Goal: Information Seeking & Learning: Learn about a topic

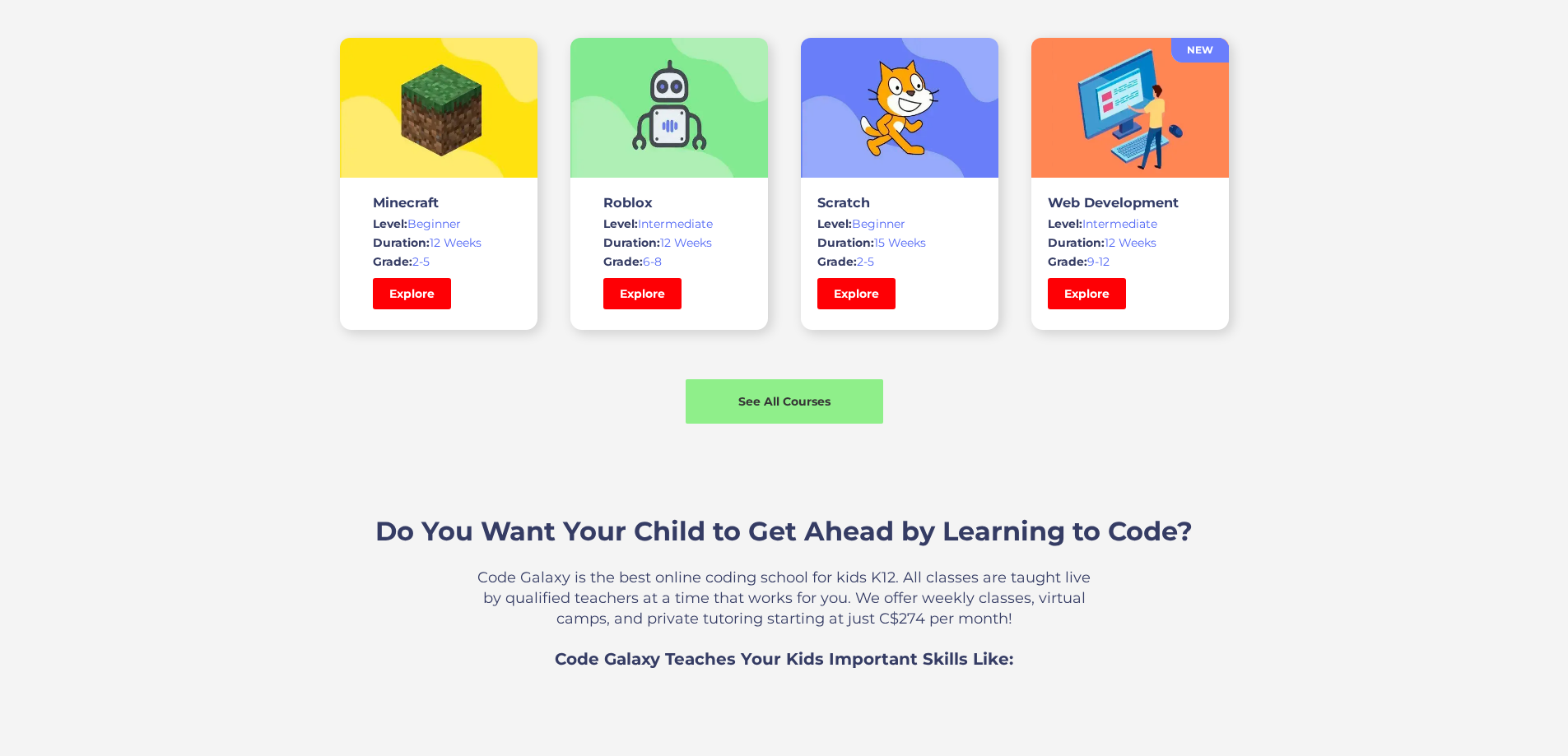
scroll to position [1234, 0]
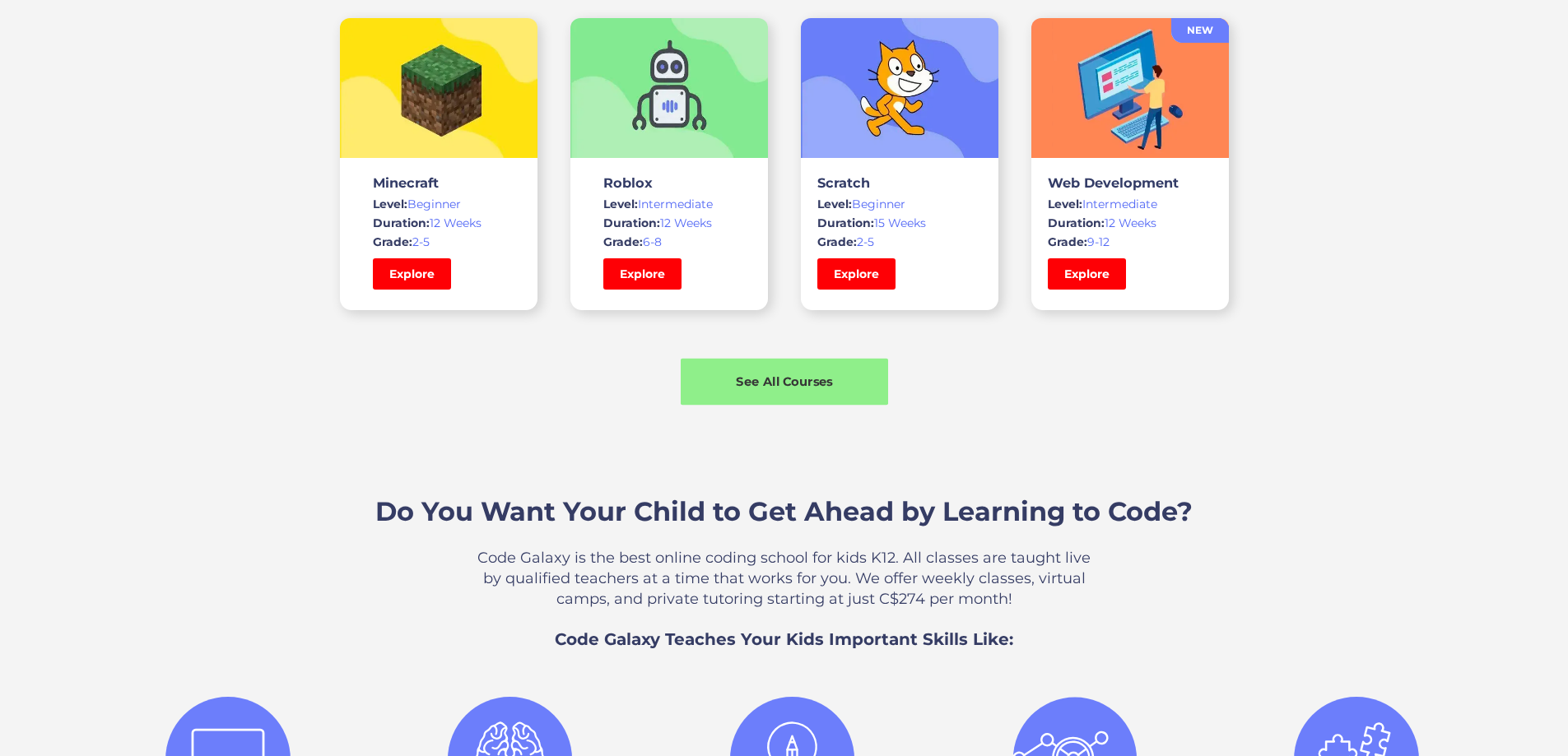
click at [778, 406] on div "See All Courses" at bounding box center [784, 382] width 207 height 47
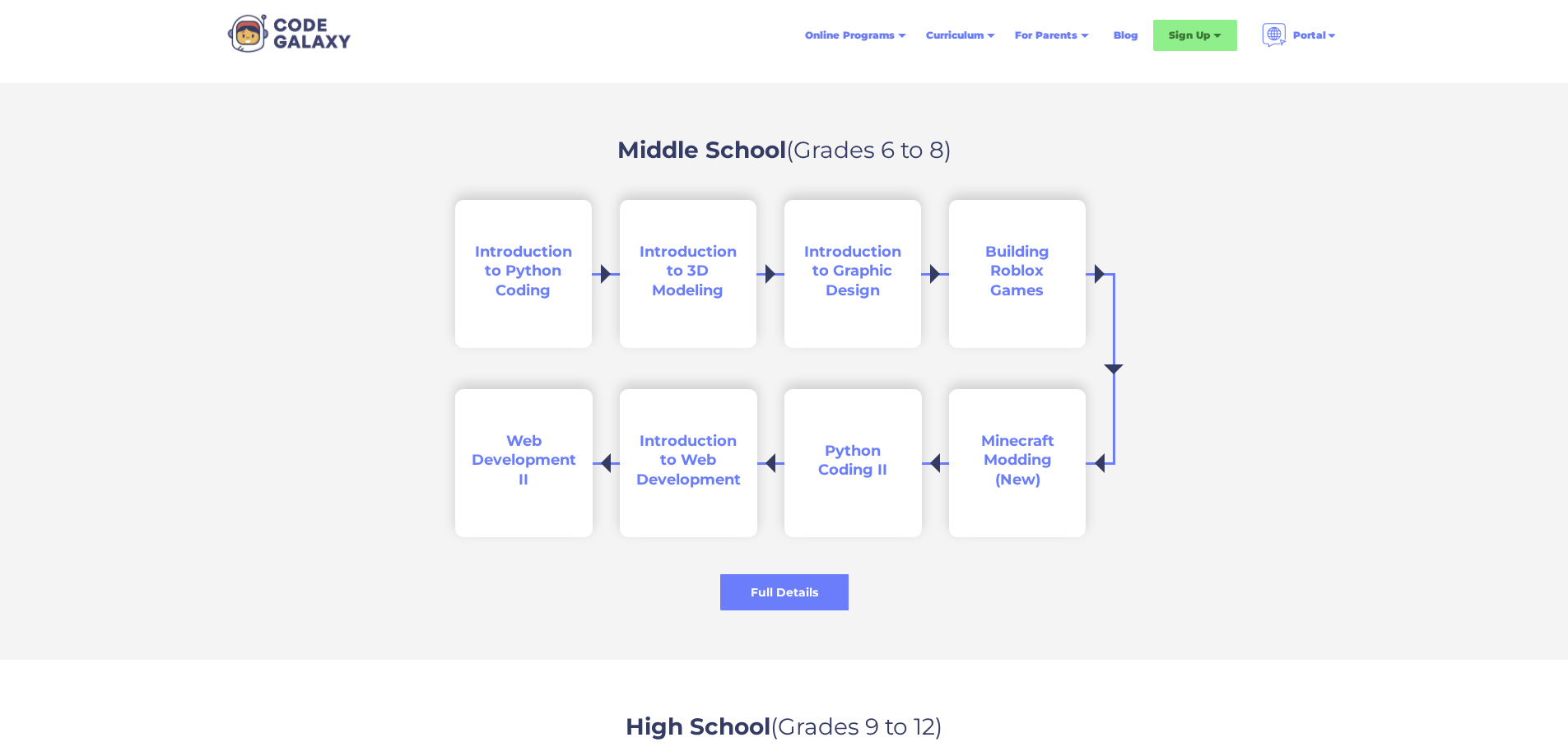
scroll to position [2304, 0]
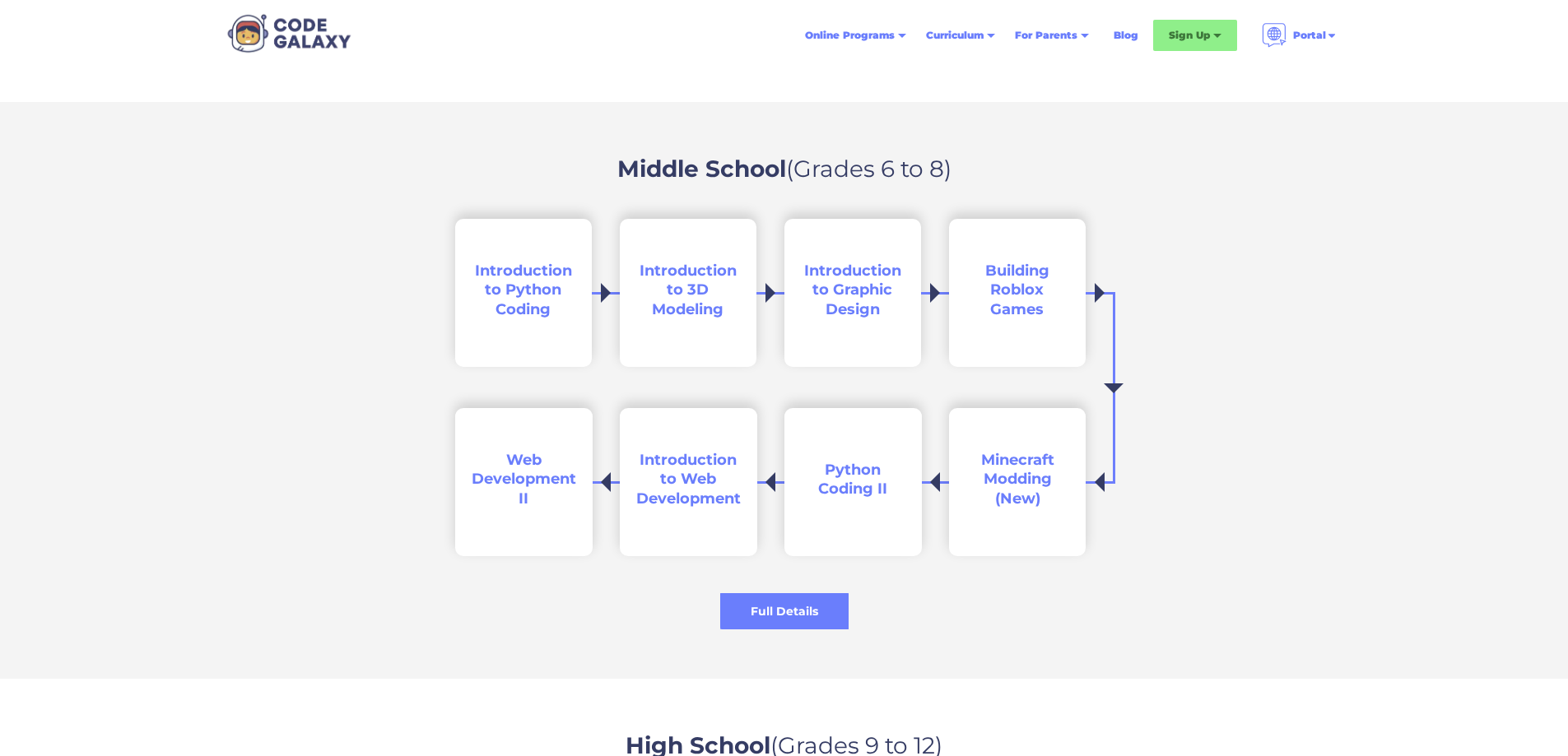
click at [1024, 489] on span "Minecraft Modding (New)" at bounding box center [1017, 479] width 73 height 57
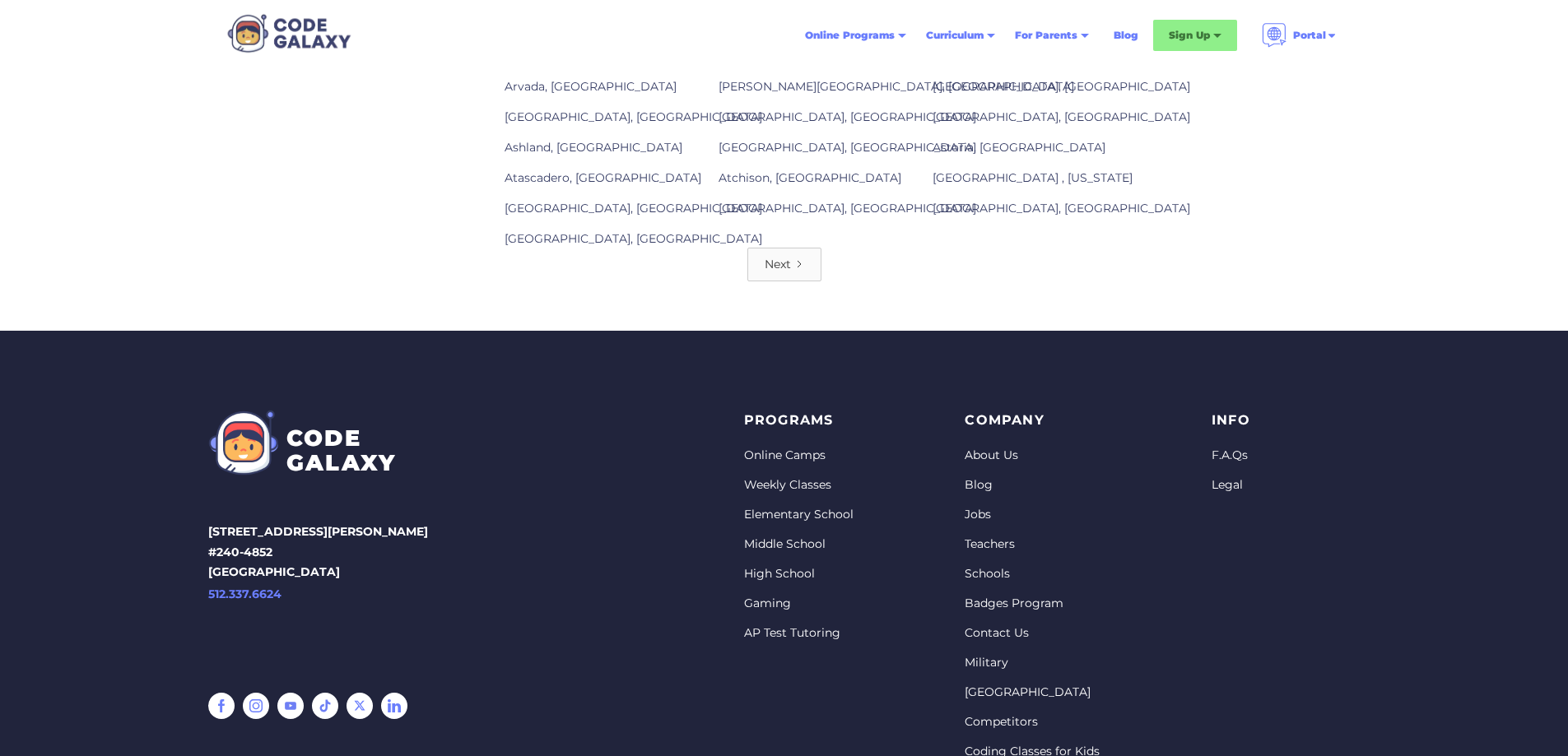
scroll to position [2140, 0]
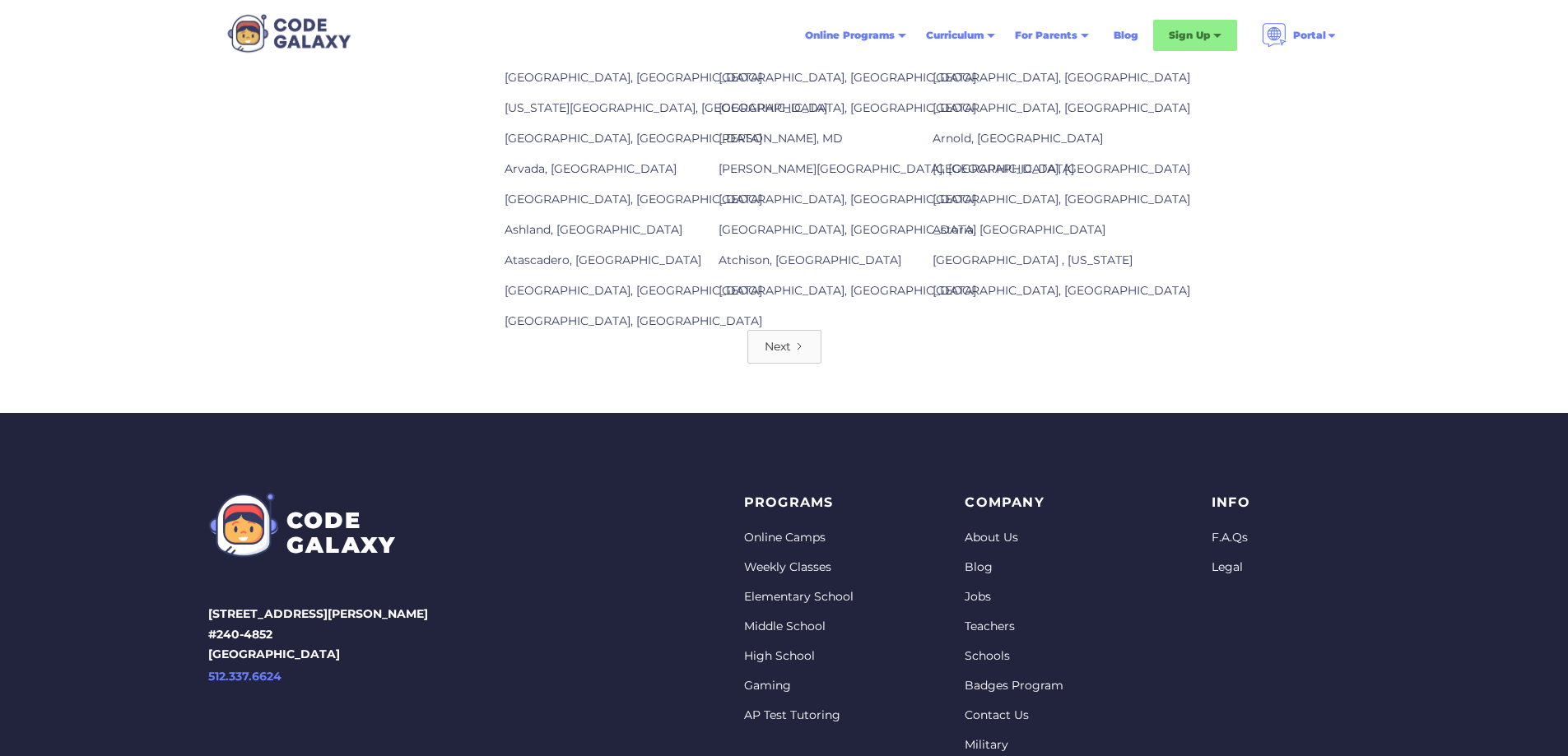
click at [767, 355] on div "Next" at bounding box center [778, 346] width 26 height 17
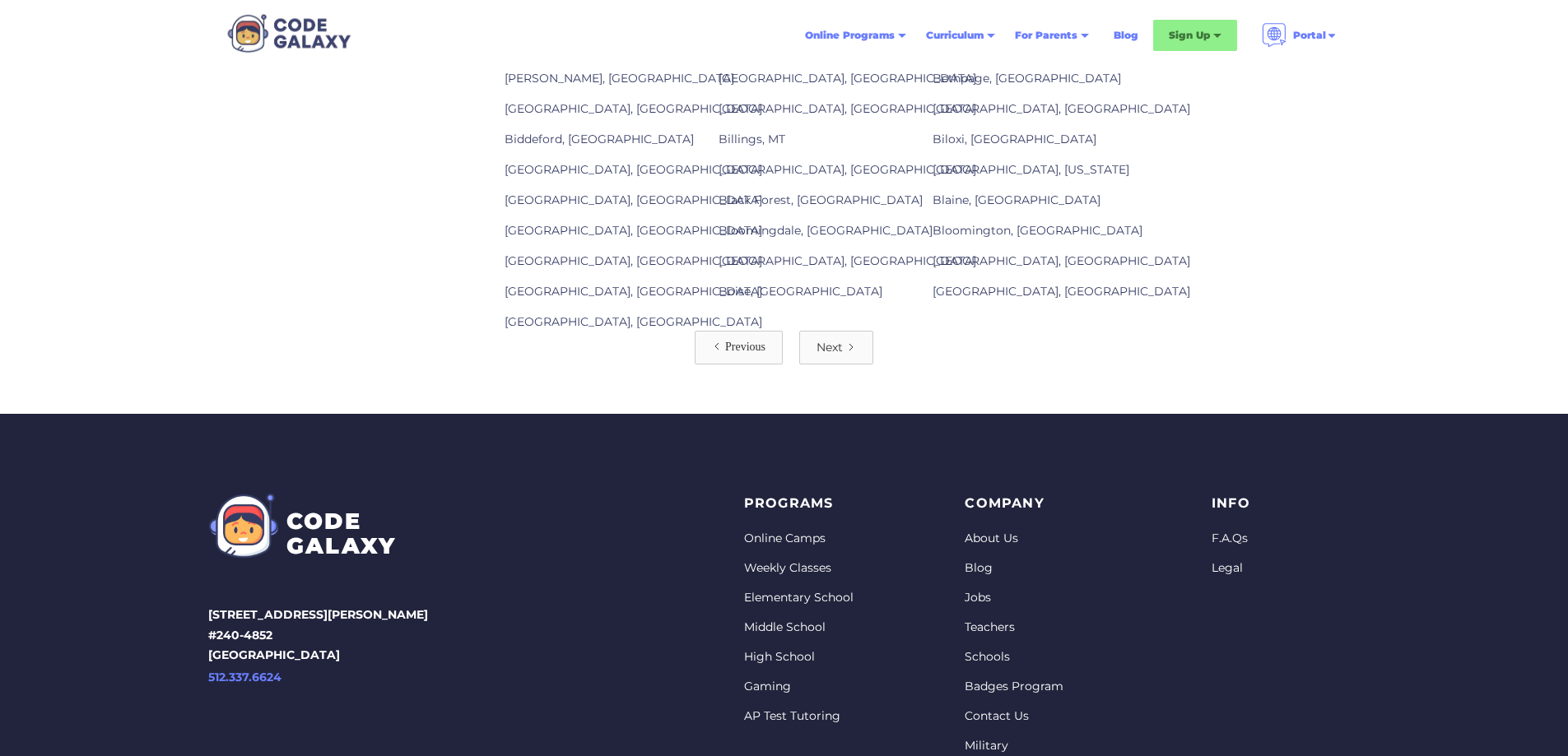
scroll to position [2140, 0]
click at [854, 351] on icon "Next Page" at bounding box center [851, 346] width 10 height 10
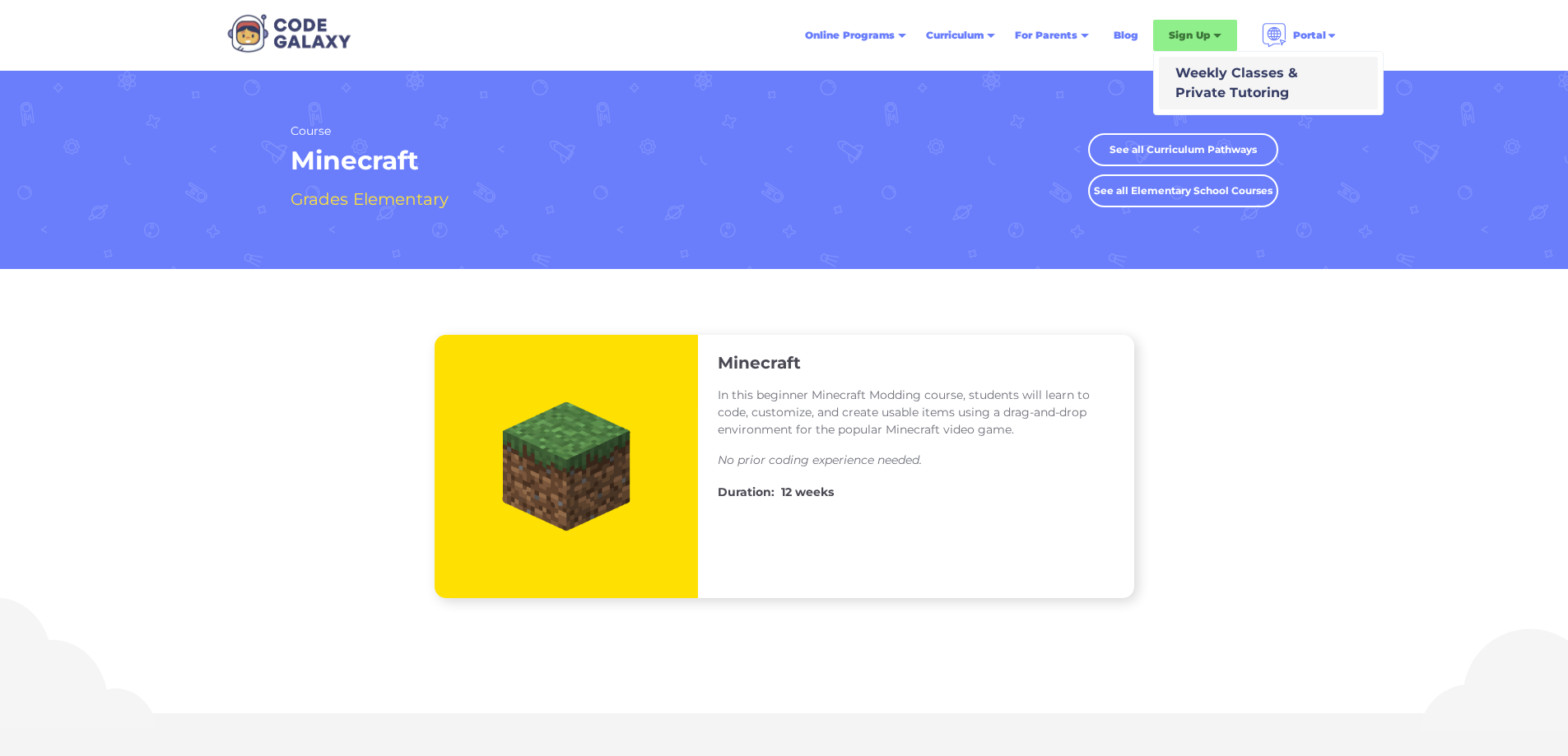
click at [1192, 74] on div "Weekly Classes & Private Tutoring" at bounding box center [1233, 83] width 129 height 39
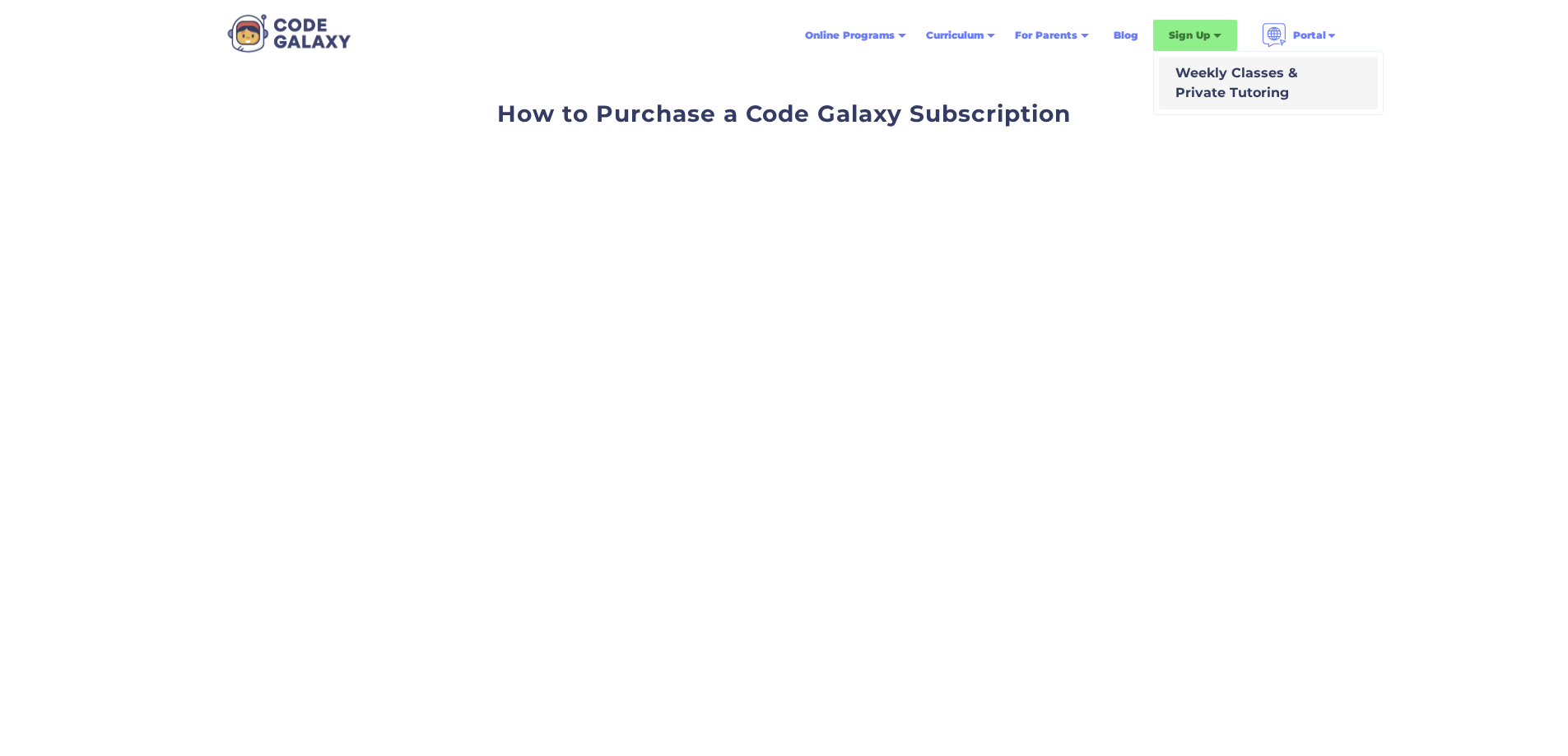
click at [1204, 75] on div "Weekly Classes & Private Tutoring" at bounding box center [1233, 83] width 129 height 39
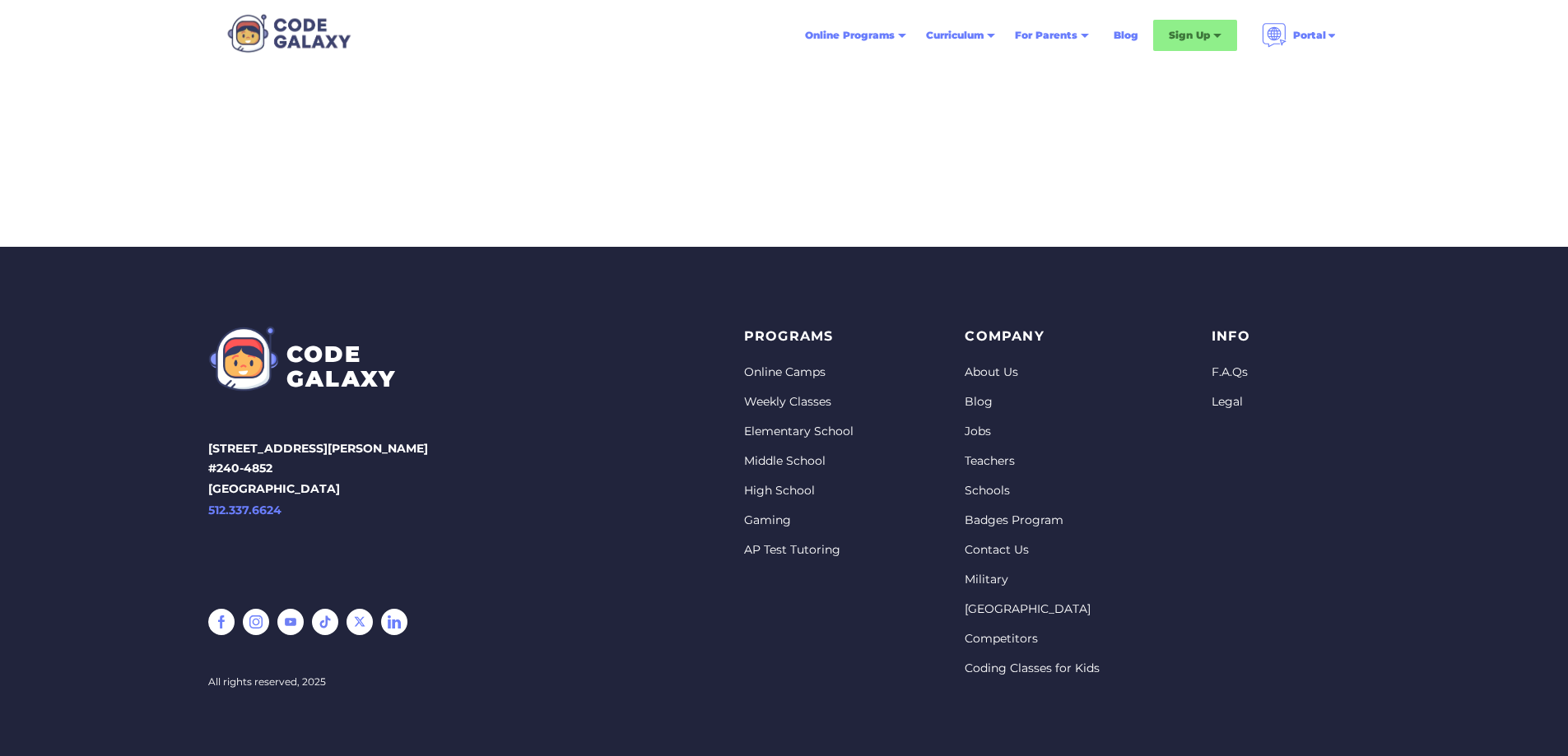
scroll to position [646, 0]
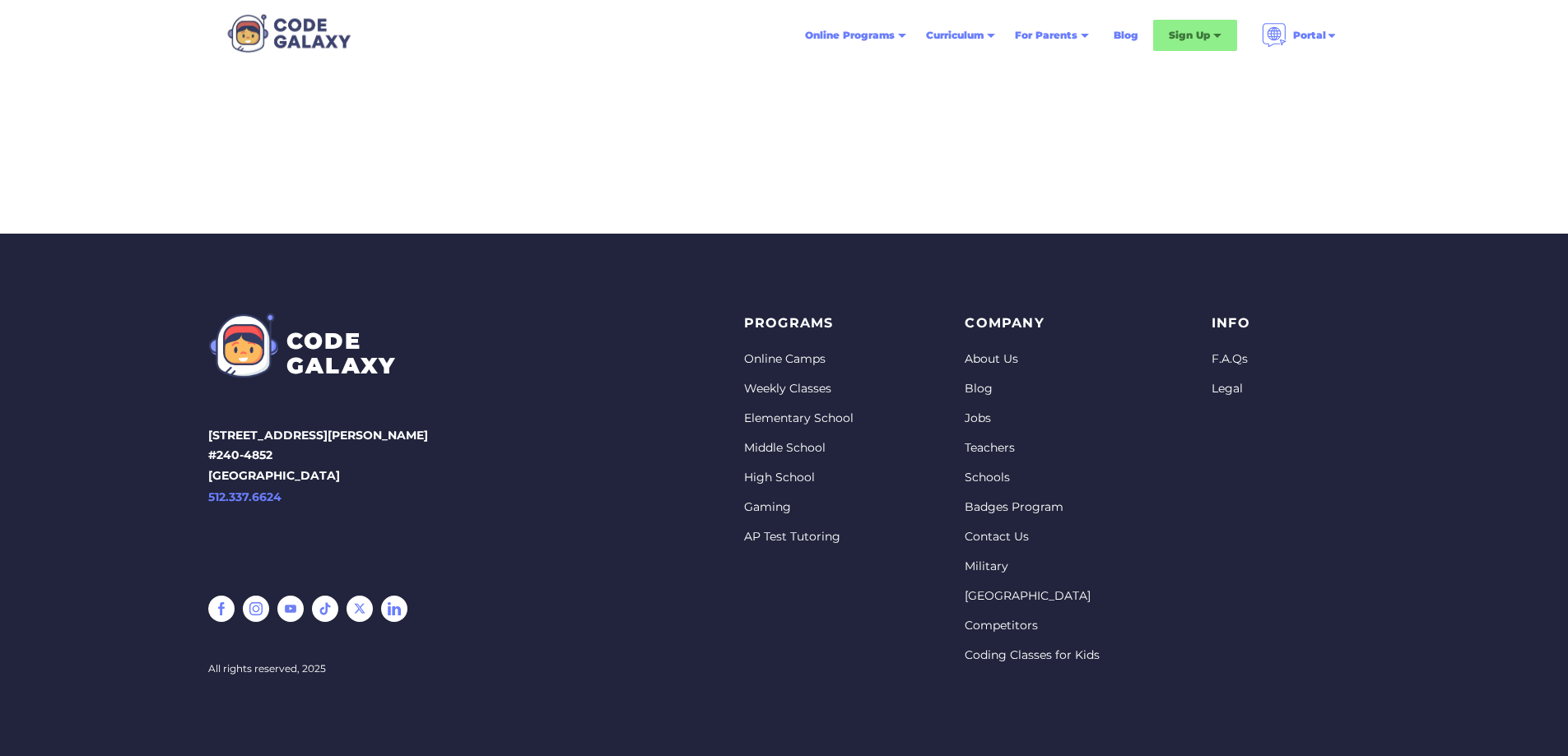
click at [785, 475] on link "High School" at bounding box center [799, 478] width 110 height 17
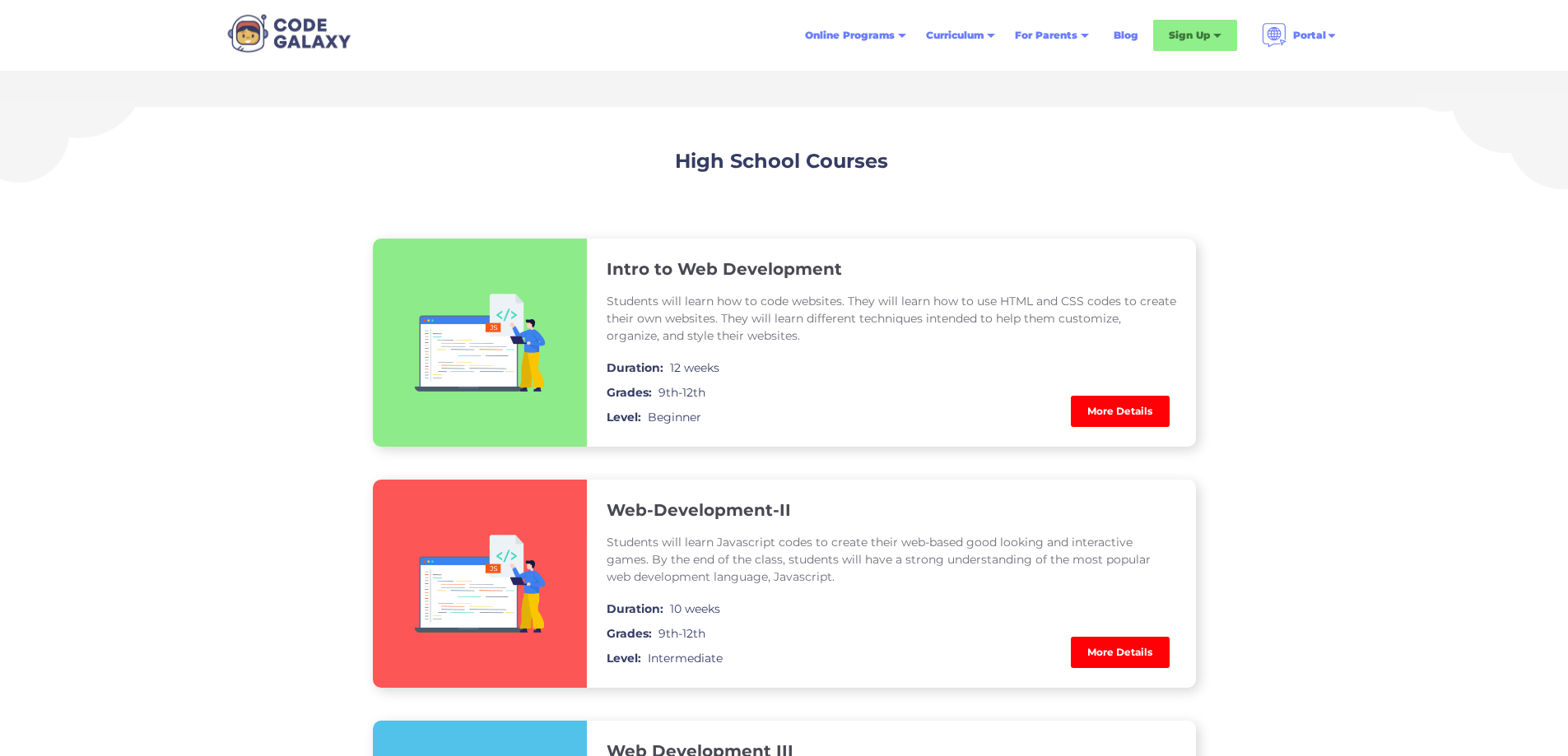
scroll to position [823, 0]
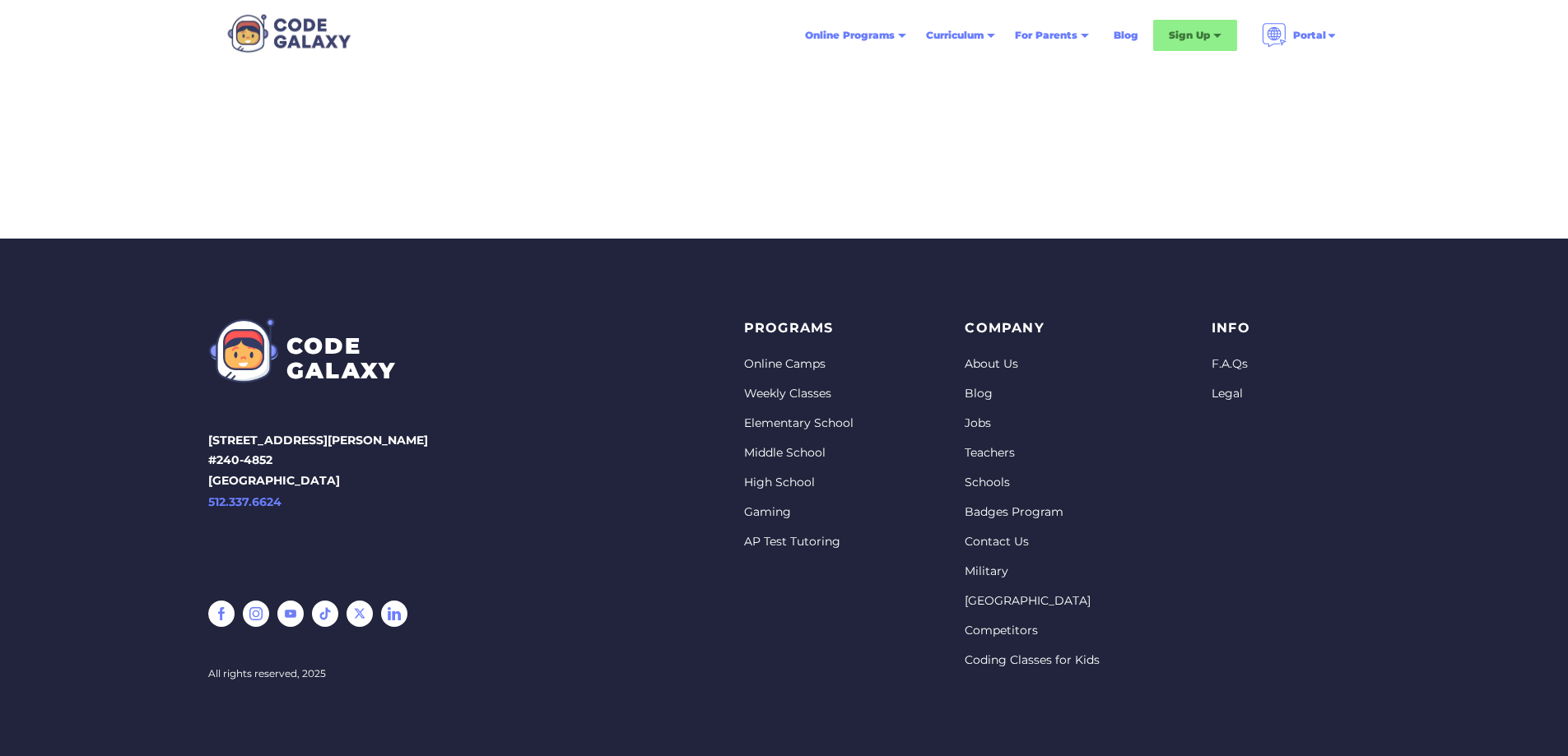
scroll to position [646, 0]
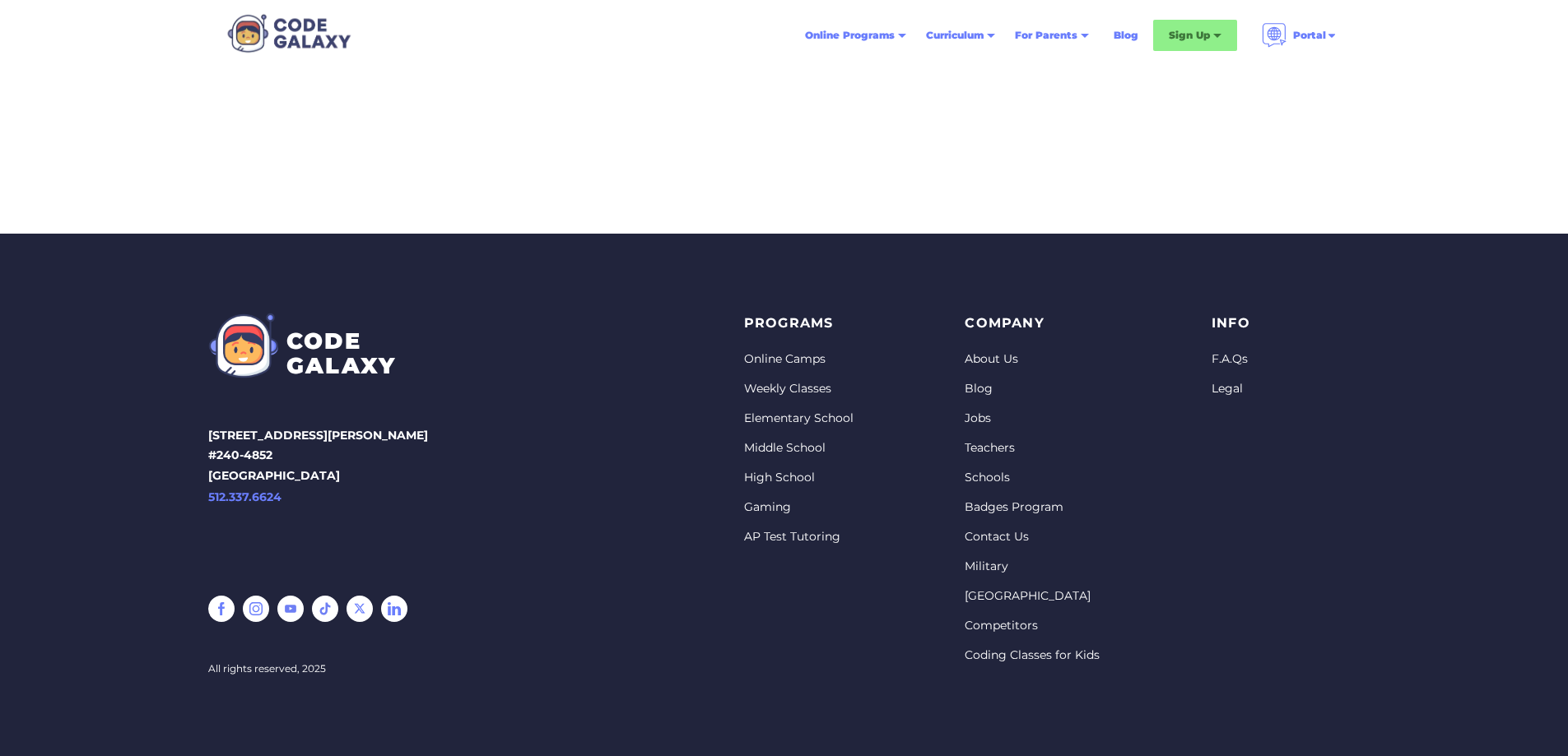
click at [772, 444] on link "Middle School" at bounding box center [799, 448] width 110 height 17
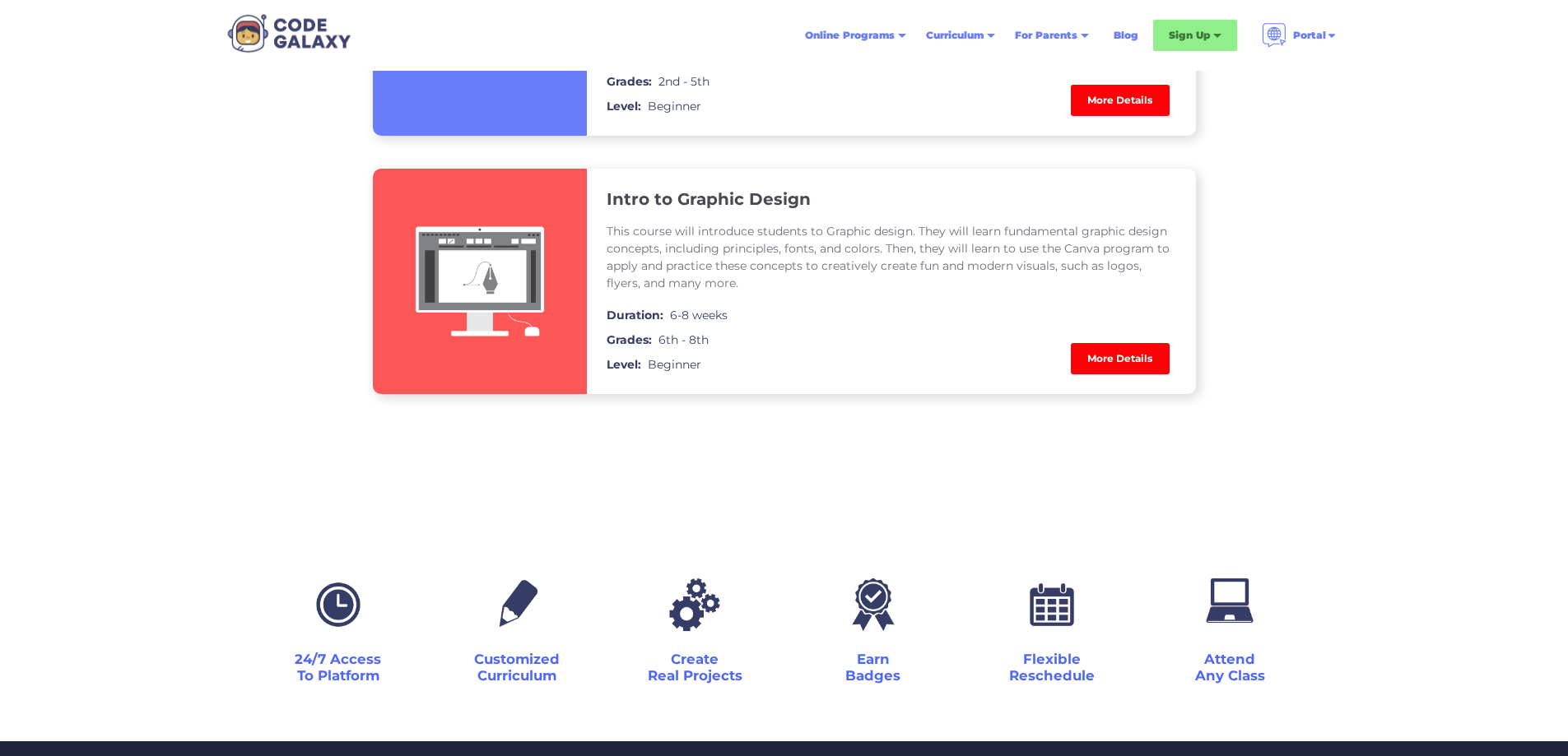
scroll to position [2222, 0]
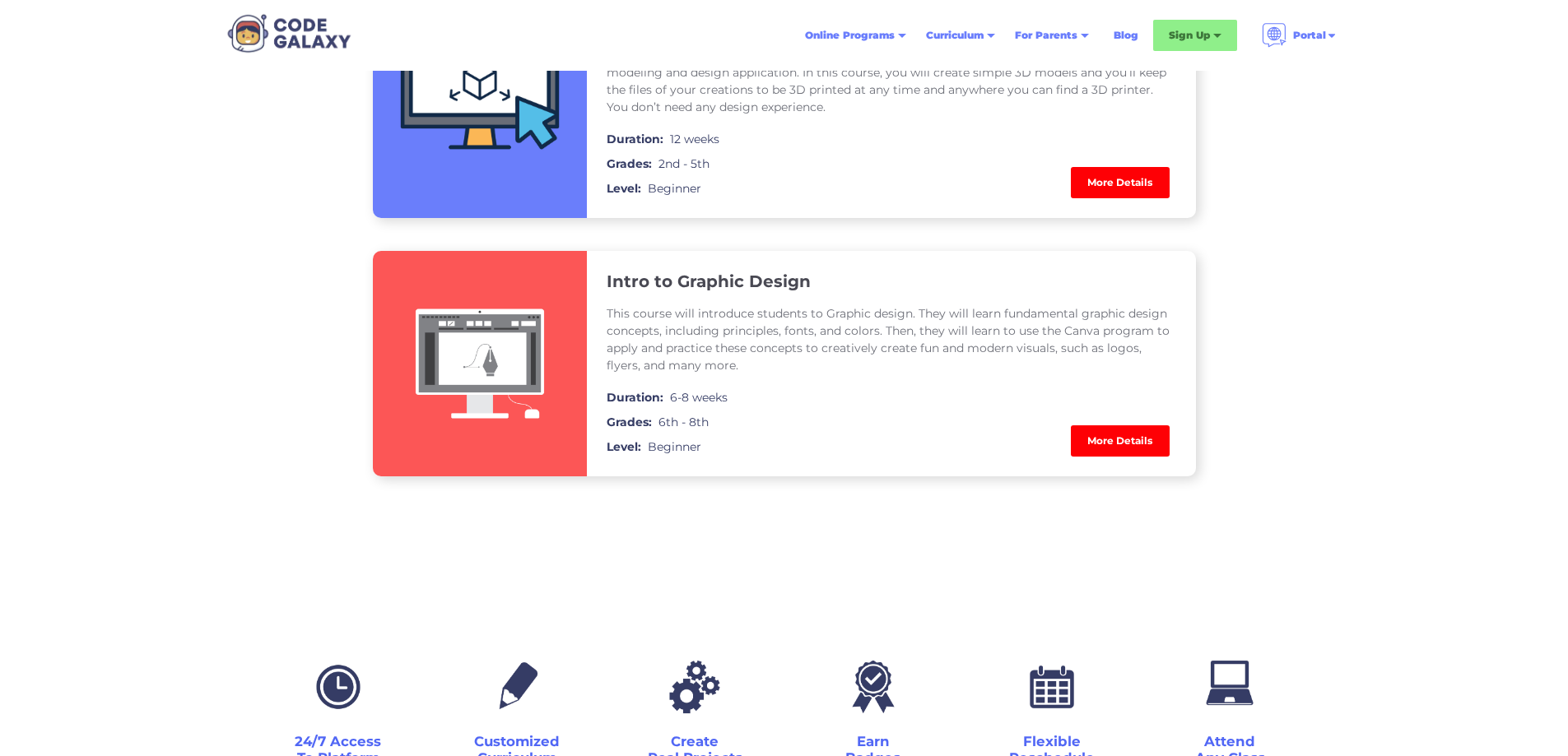
click at [1113, 435] on link "More Details" at bounding box center [1120, 441] width 99 height 31
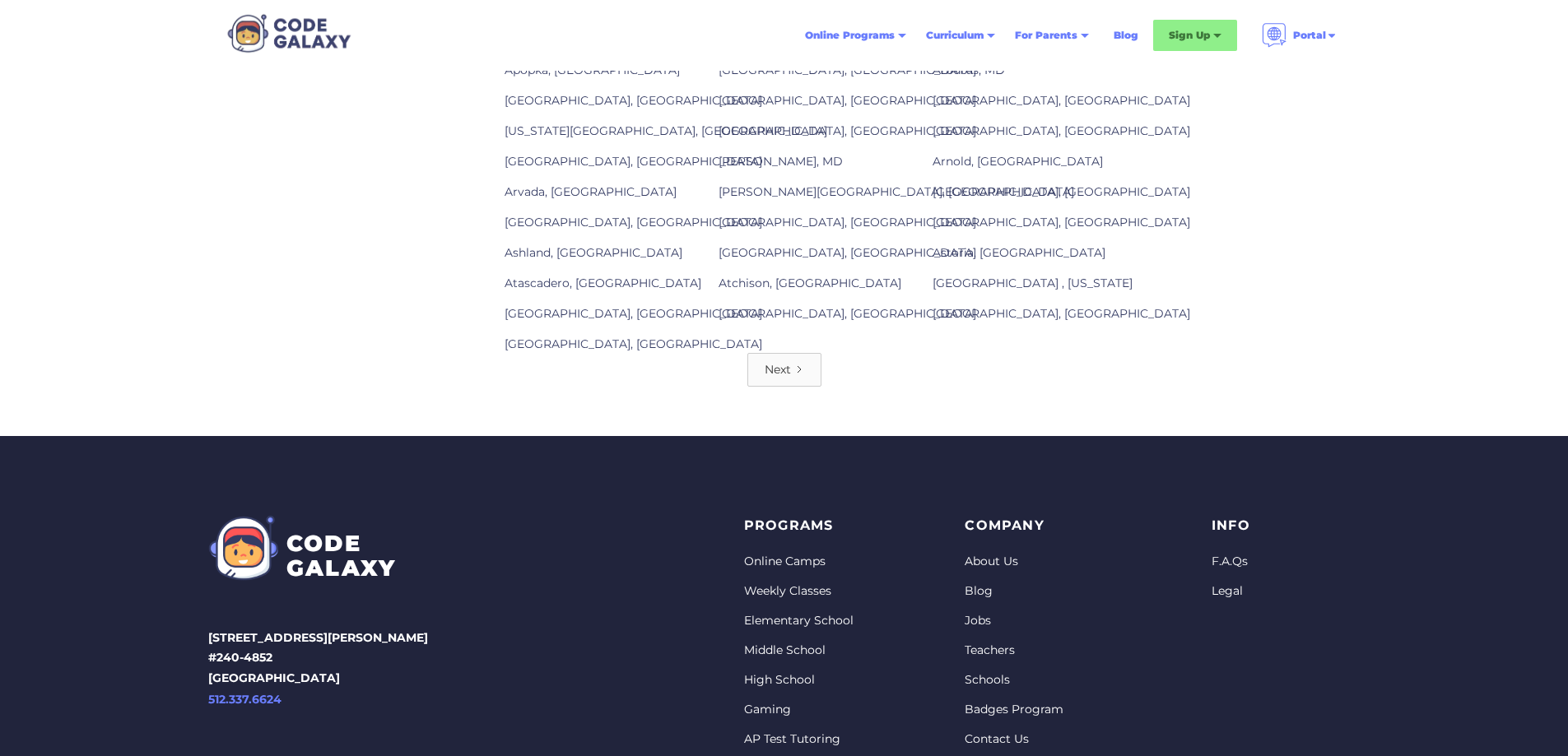
scroll to position [1893, 0]
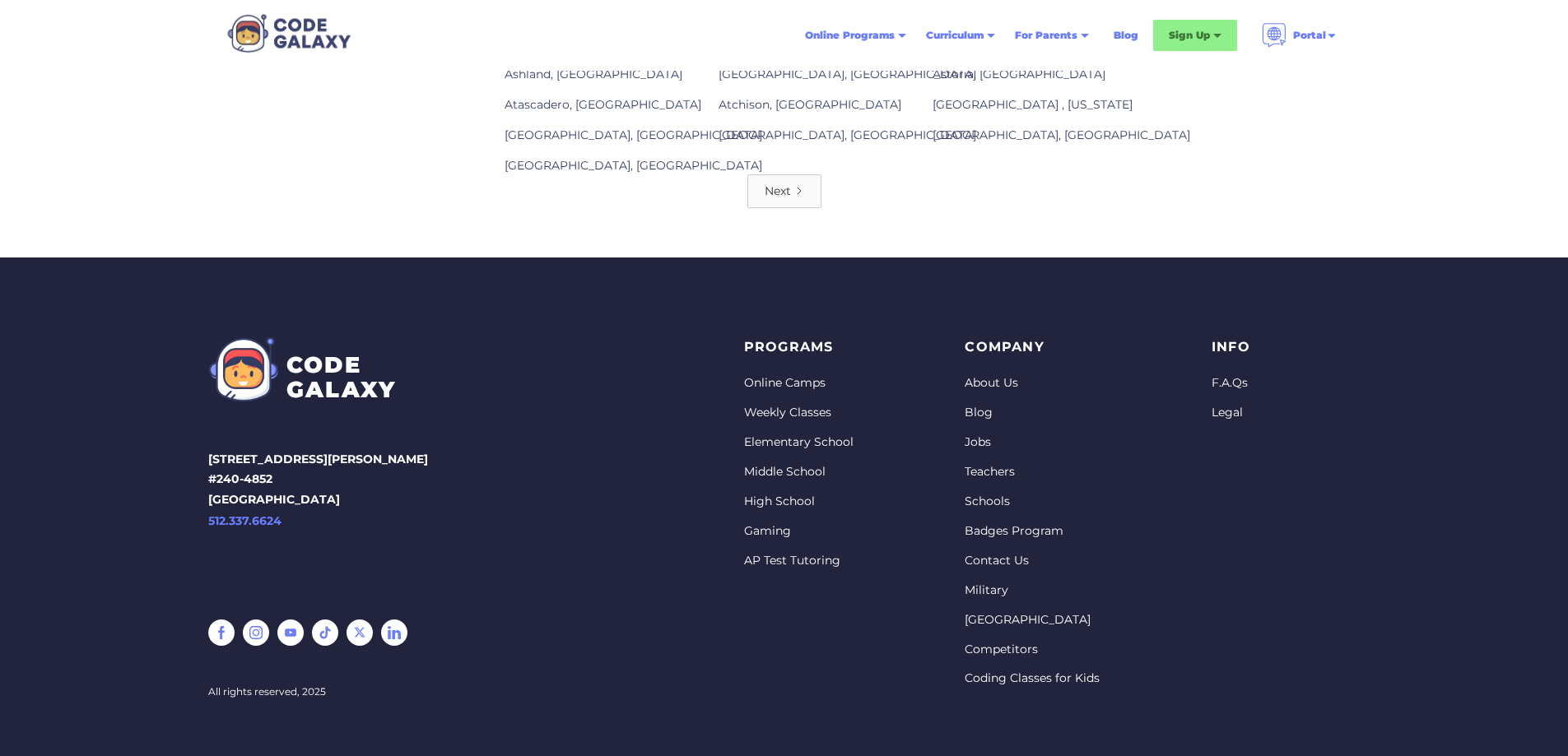
click at [797, 196] on icon "Next Page" at bounding box center [799, 191] width 10 height 10
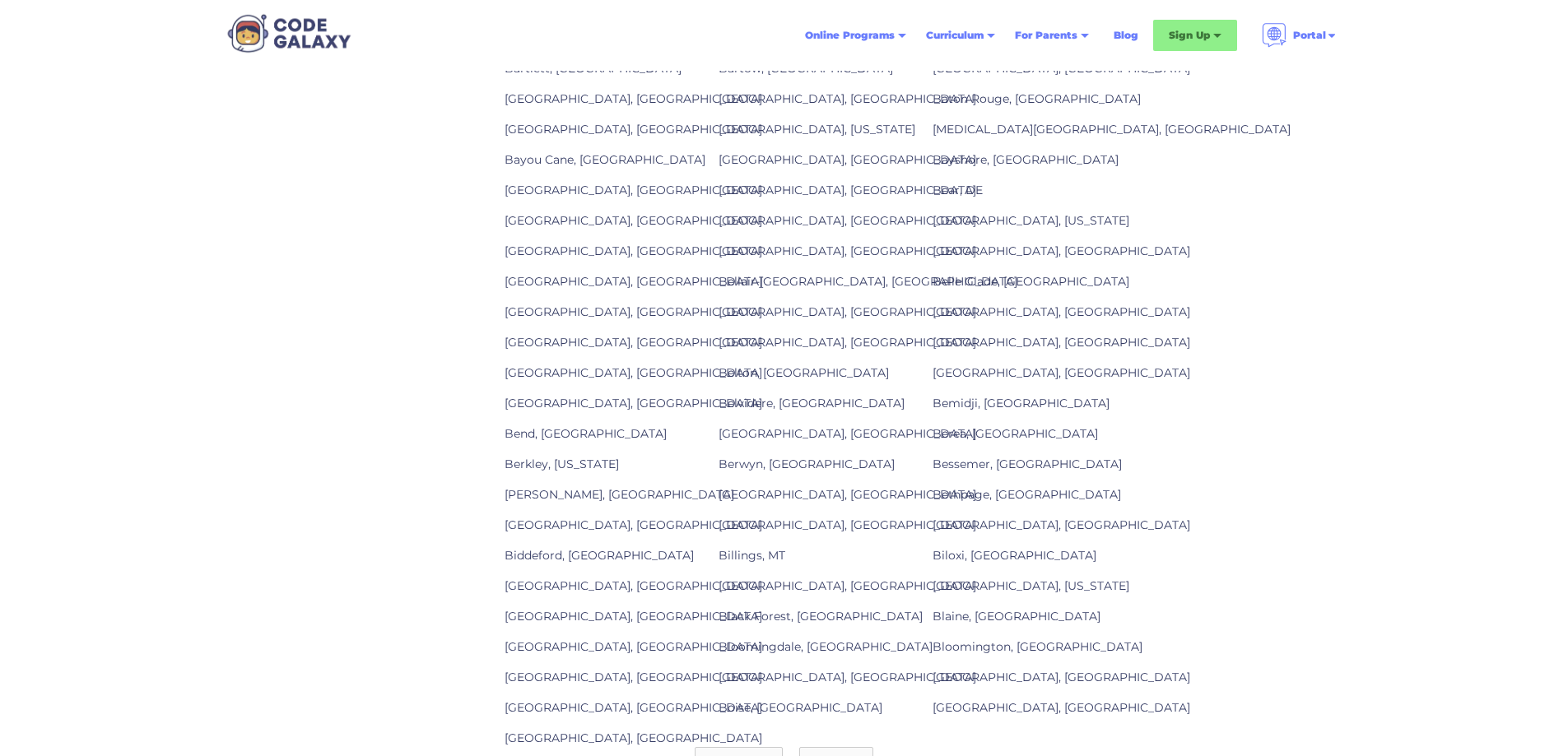
scroll to position [1646, 0]
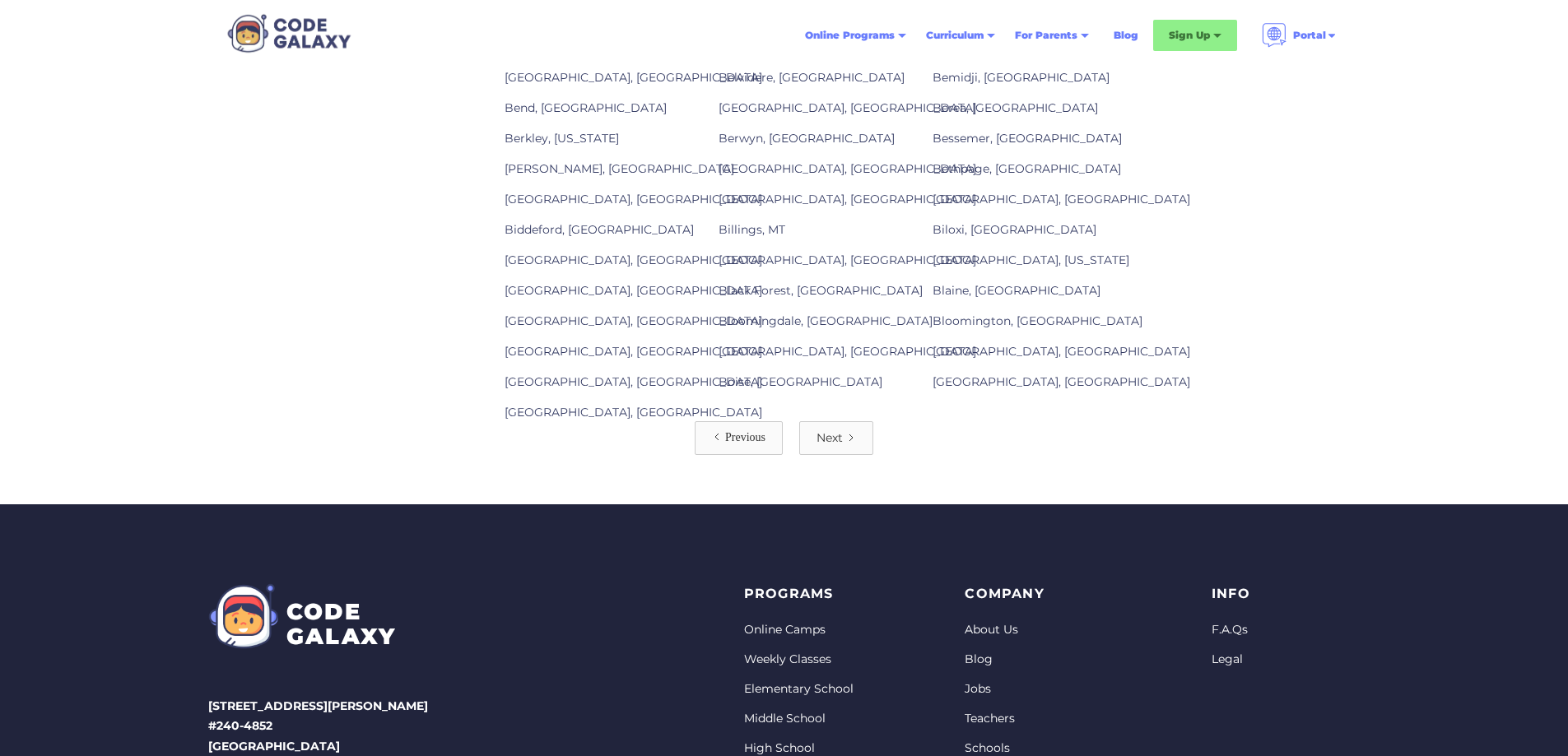
click at [833, 446] on div "Next" at bounding box center [829, 437] width 26 height 17
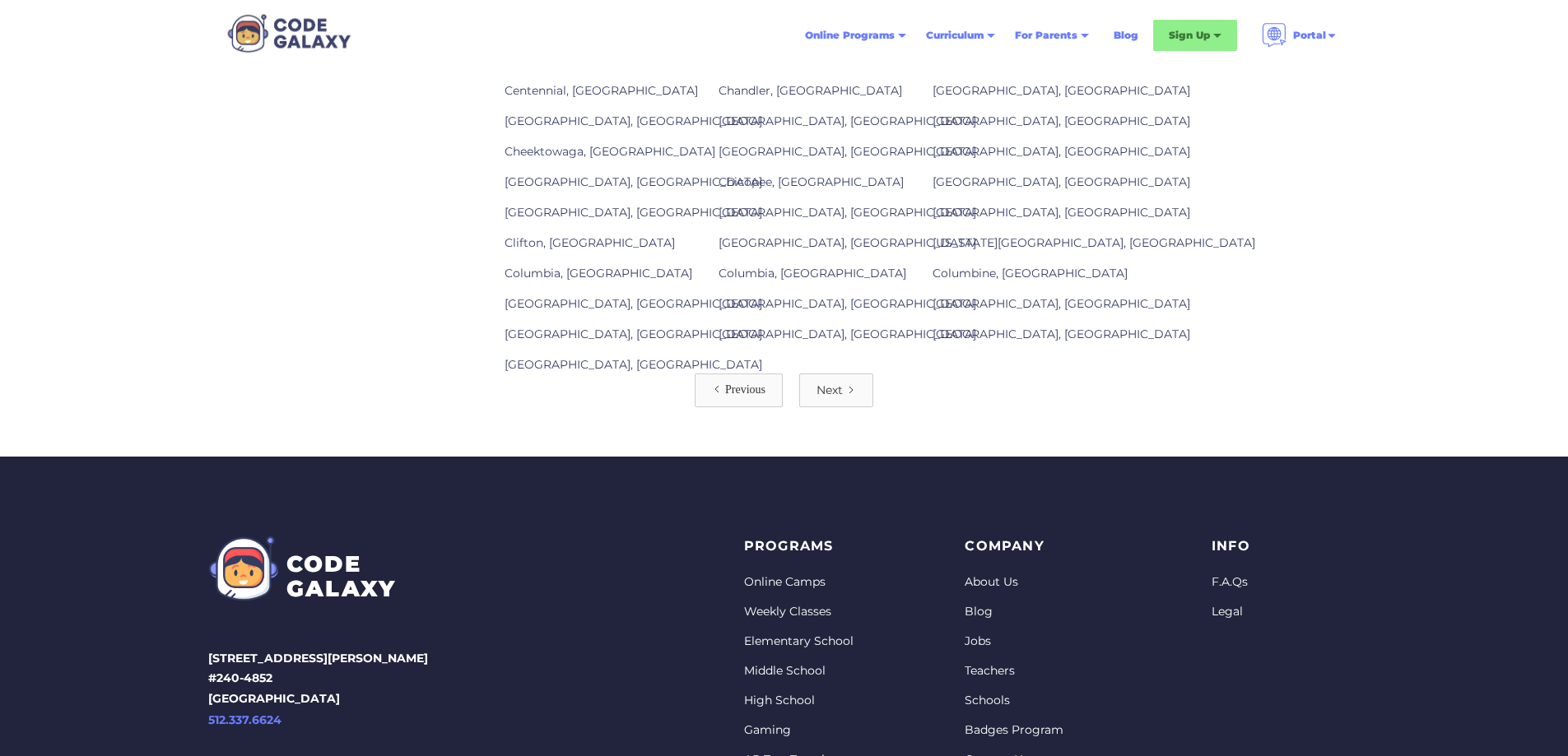
scroll to position [1810, 0]
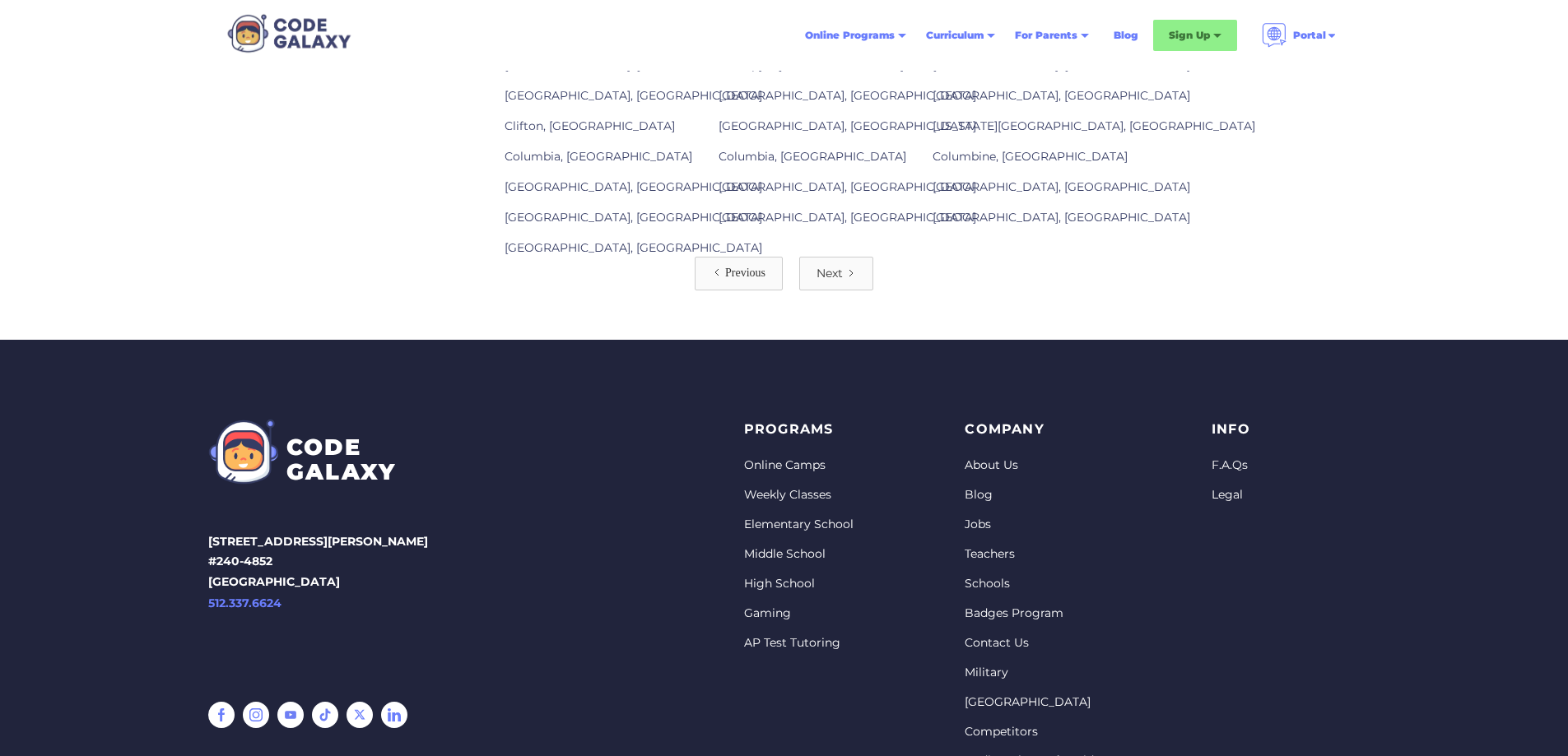
click at [832, 273] on link "Next" at bounding box center [836, 274] width 74 height 34
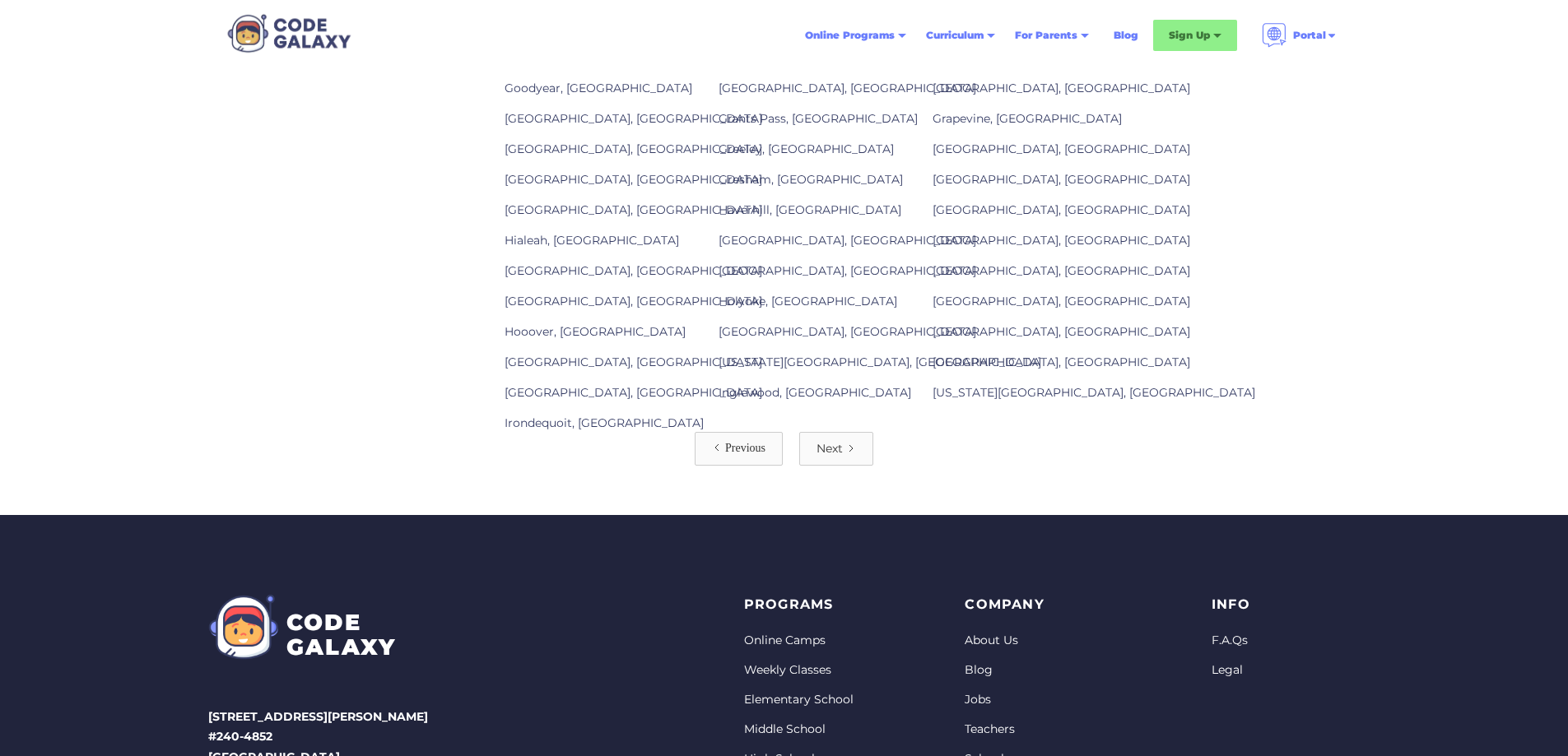
scroll to position [1646, 0]
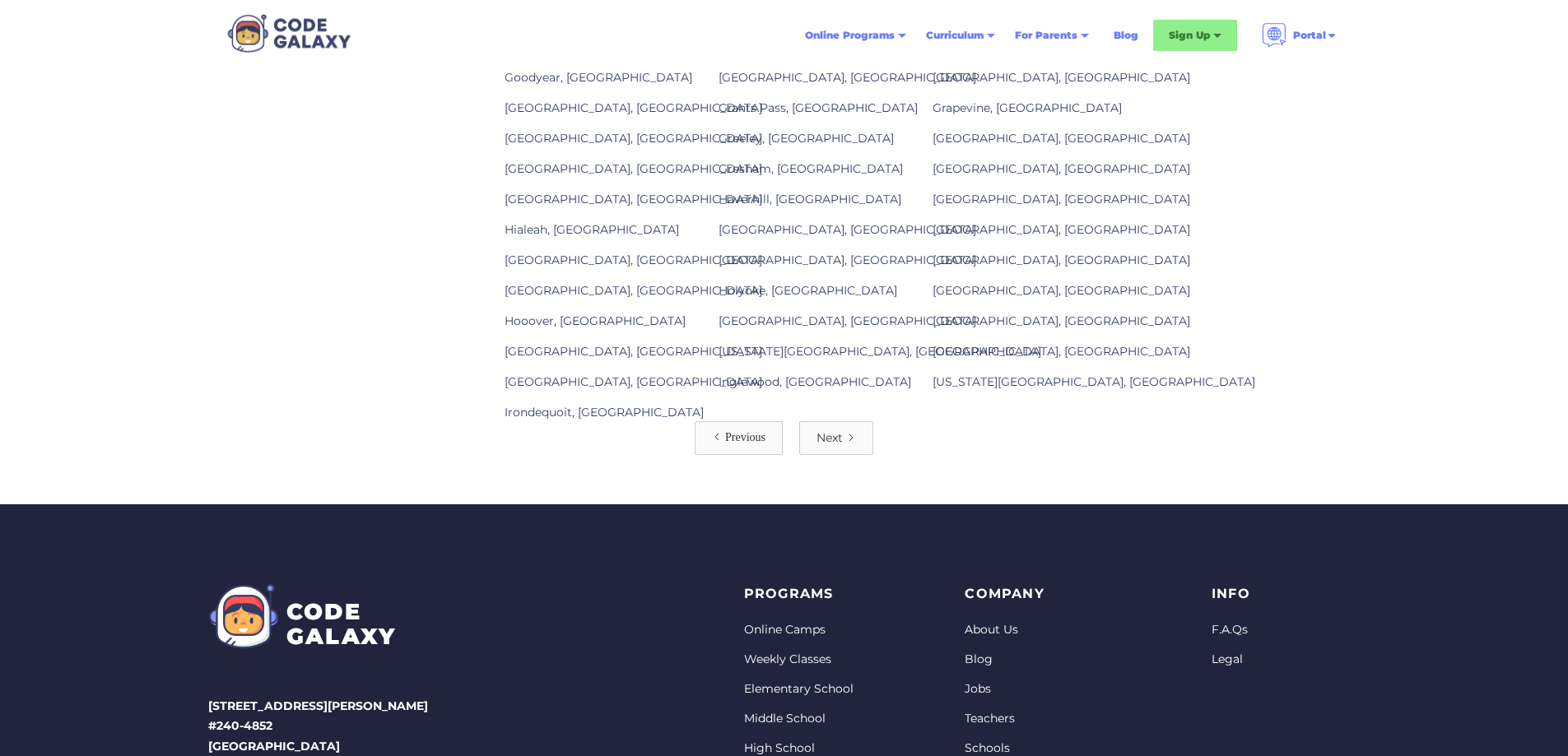
click at [829, 446] on div "Next" at bounding box center [829, 437] width 26 height 17
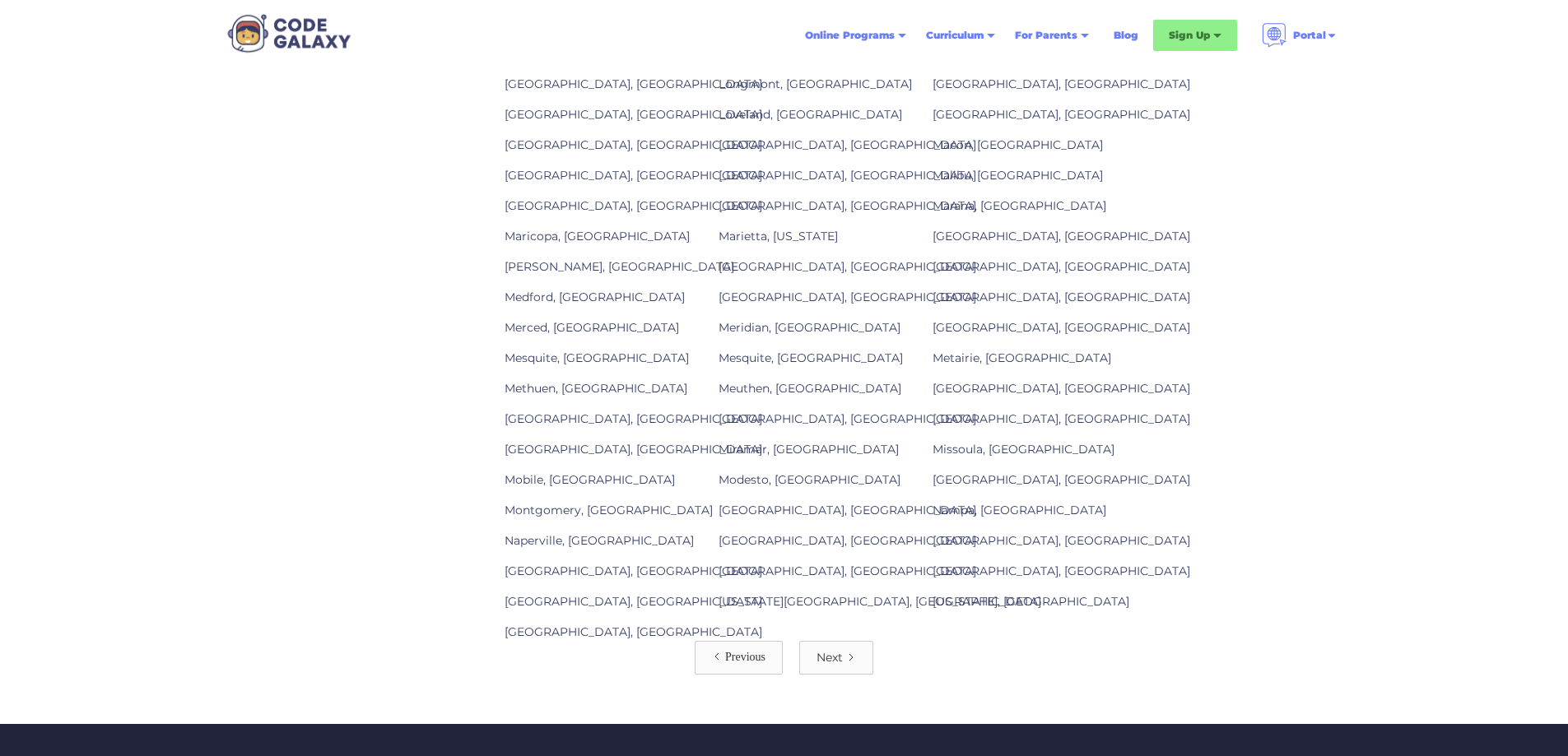
scroll to position [1646, 0]
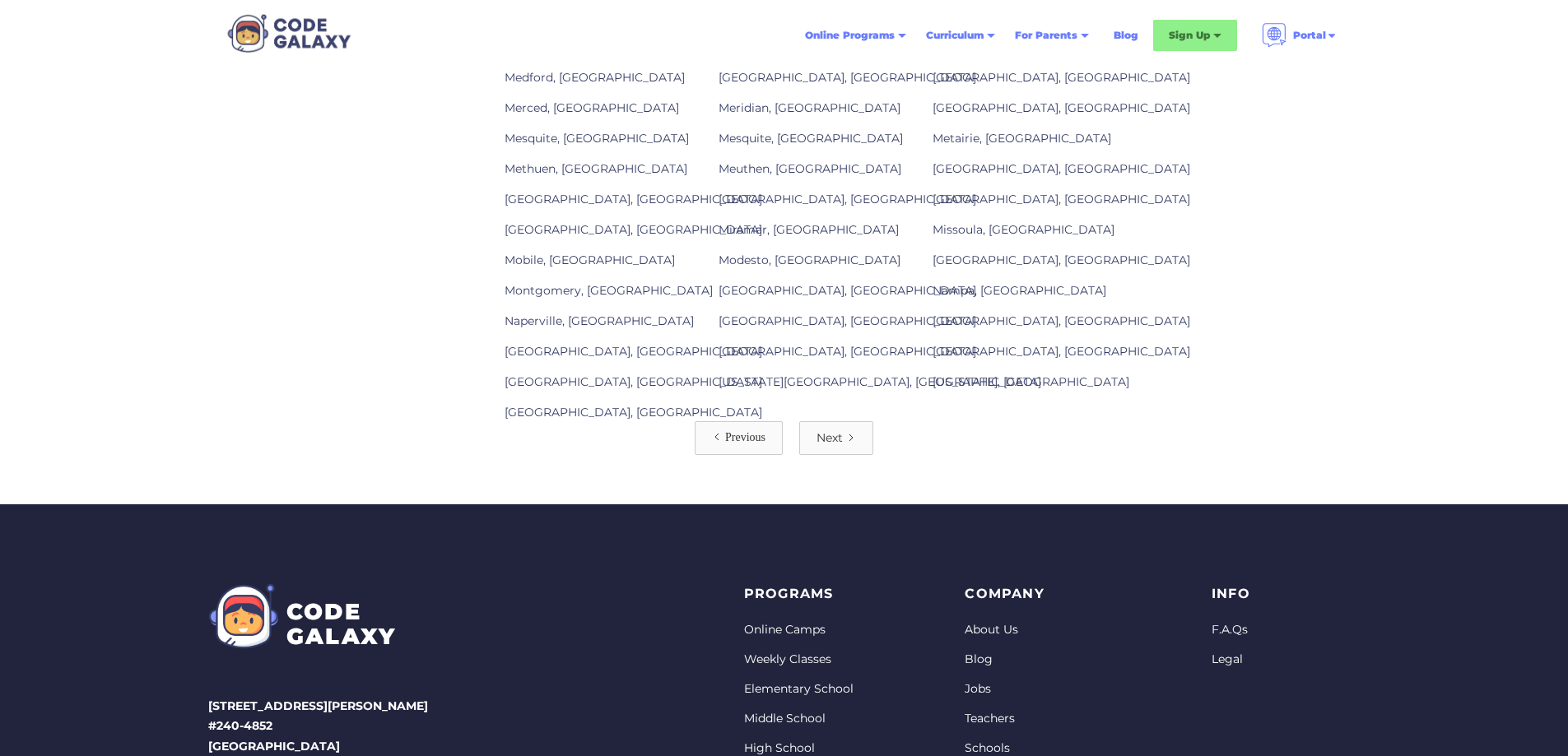
click at [833, 455] on link "Next" at bounding box center [836, 438] width 74 height 34
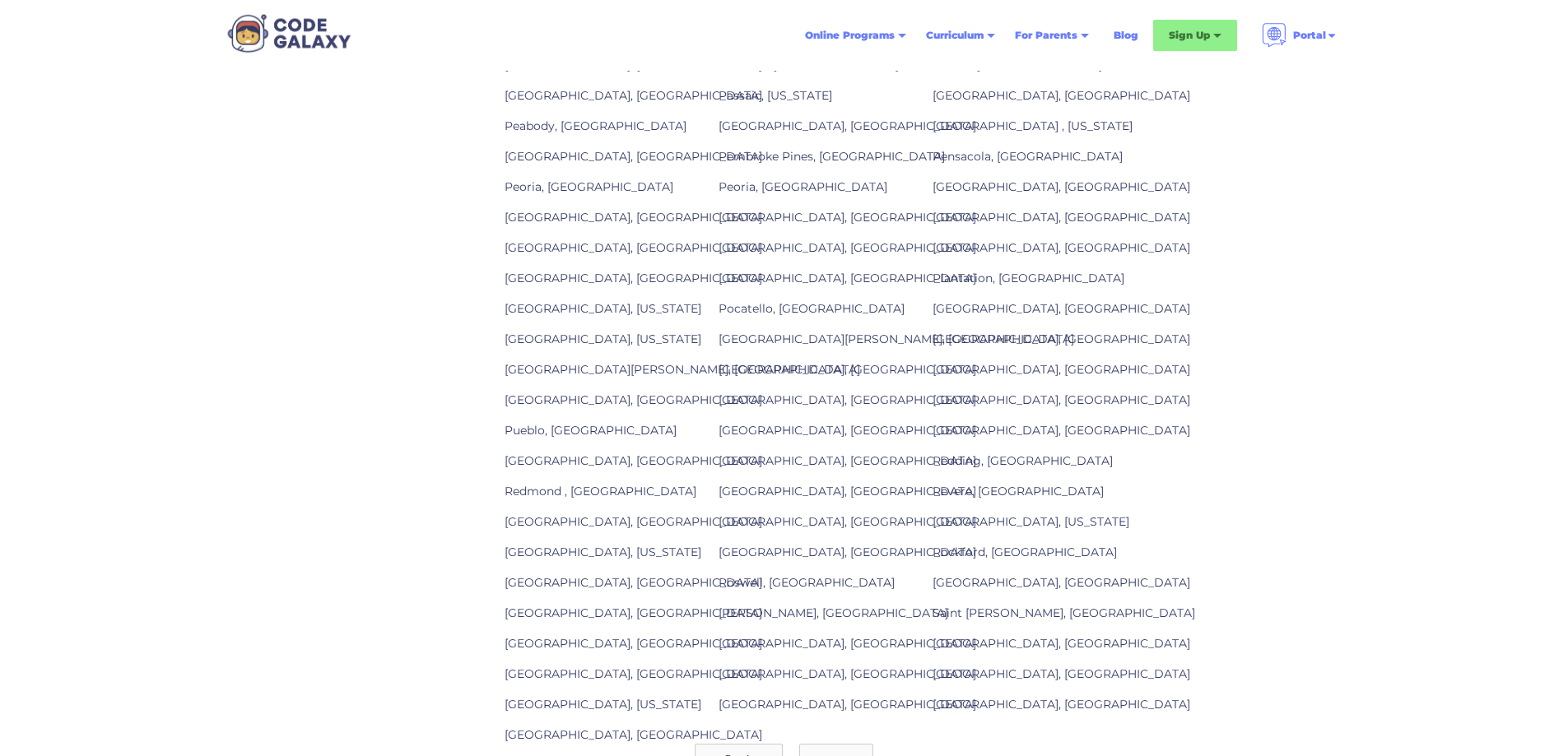
scroll to position [1482, 0]
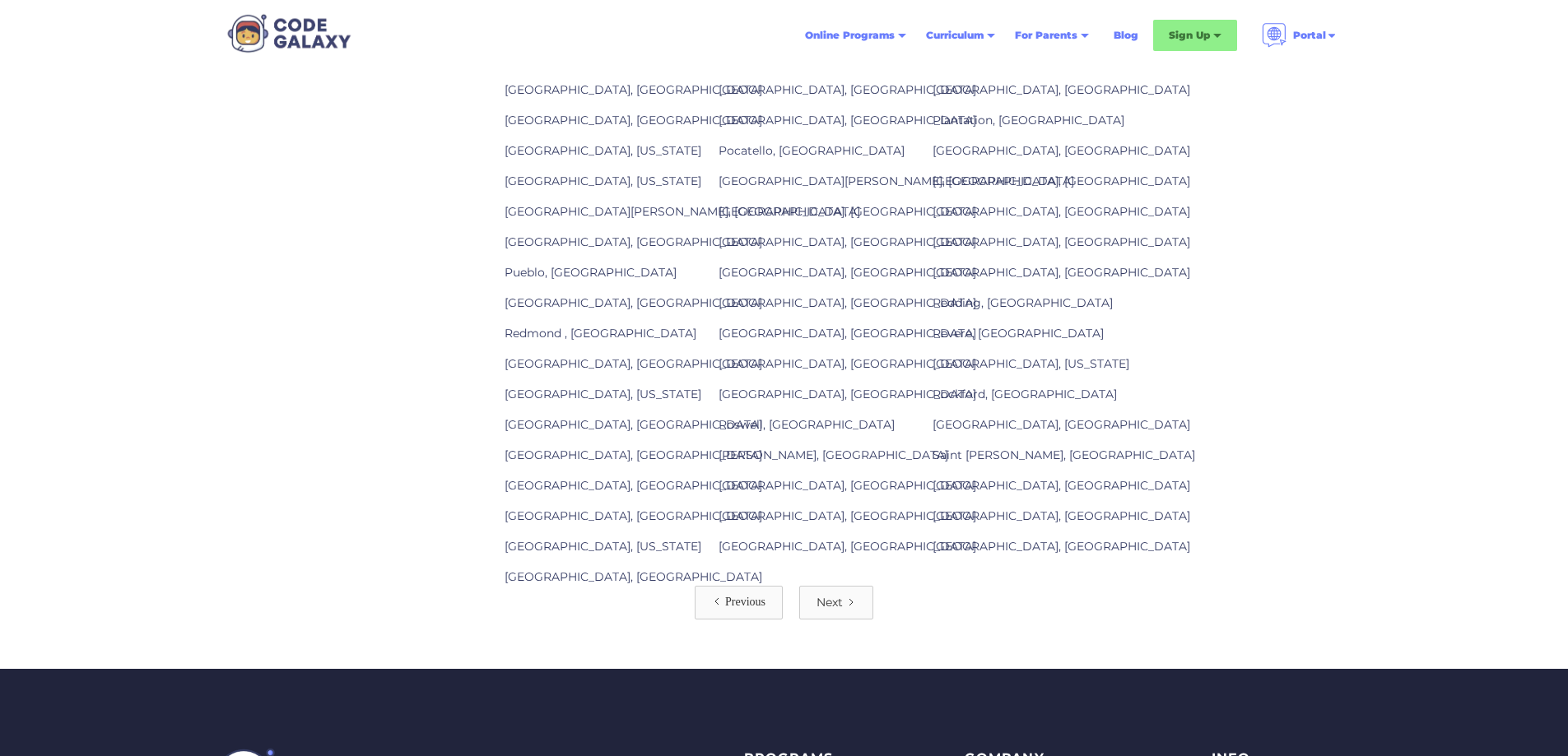
click at [849, 607] on icon "Next Page" at bounding box center [851, 602] width 10 height 10
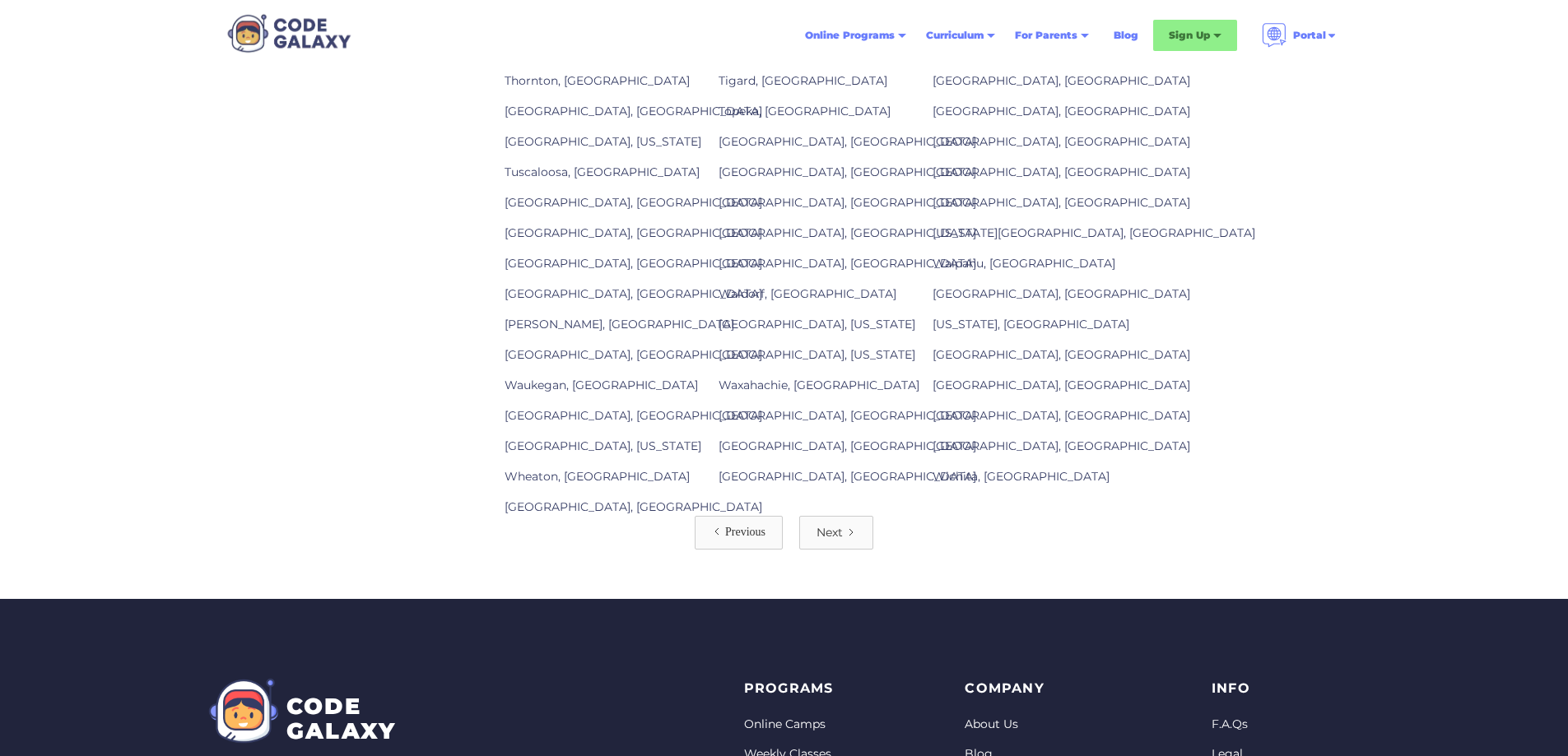
scroll to position [1810, 0]
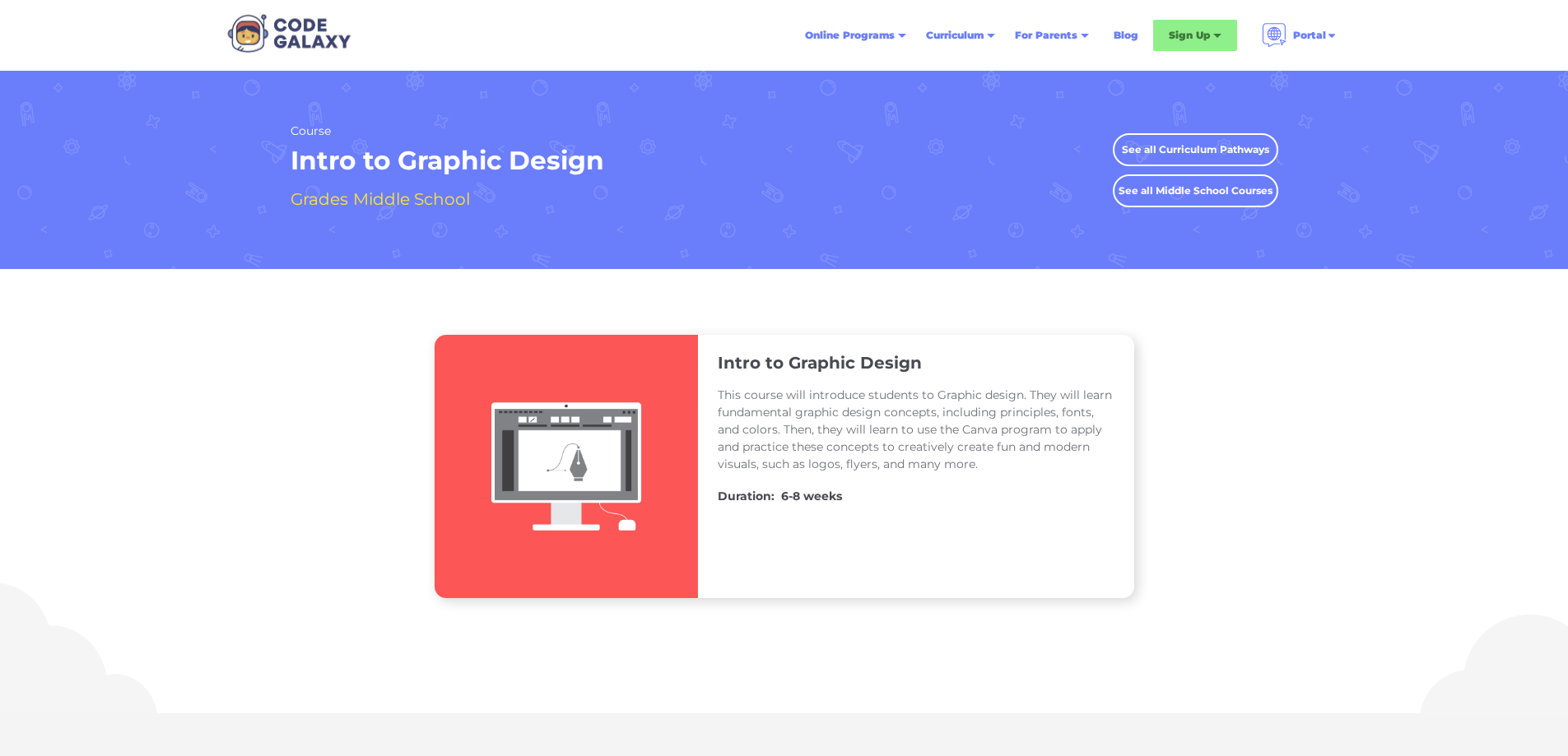
scroll to position [1482, 0]
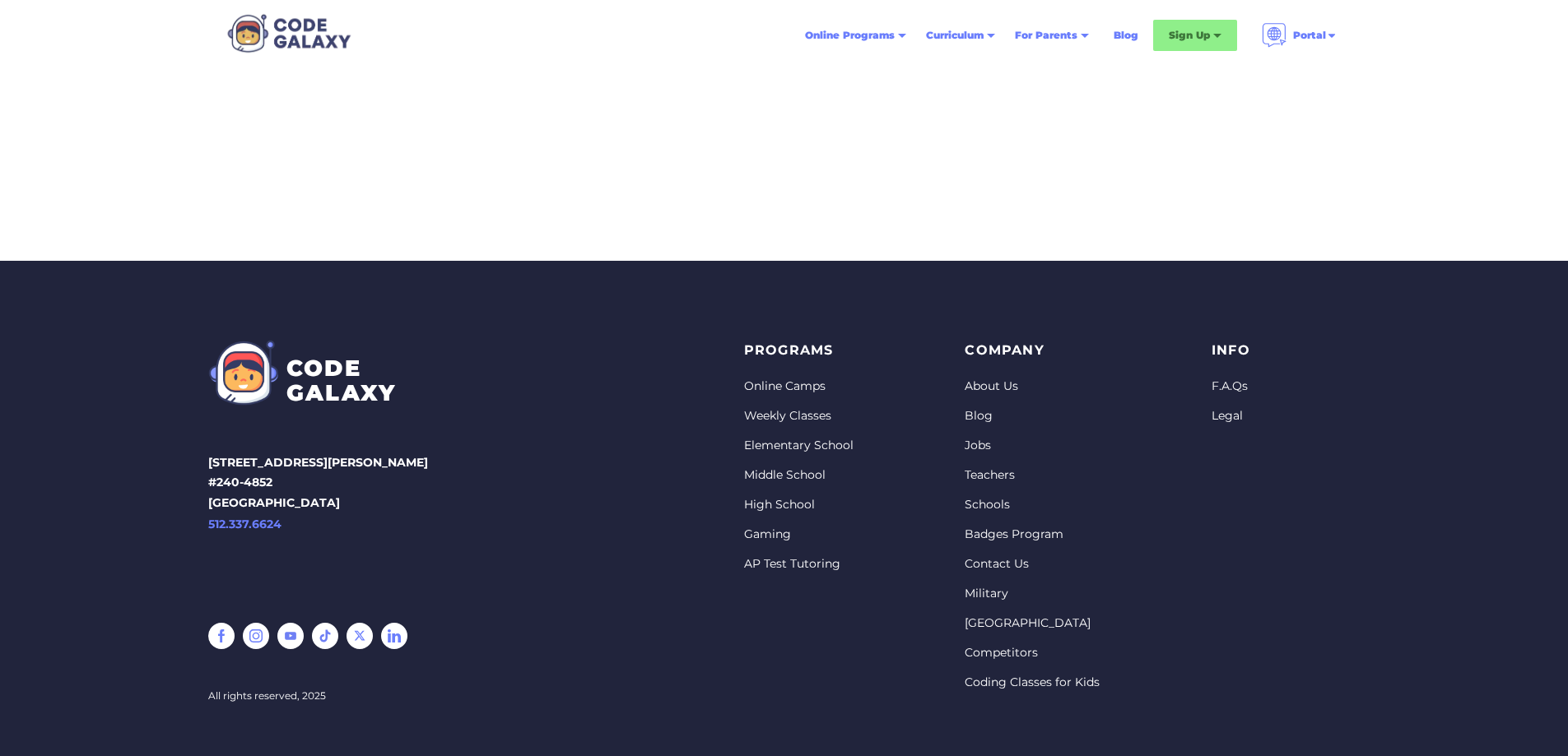
scroll to position [646, 0]
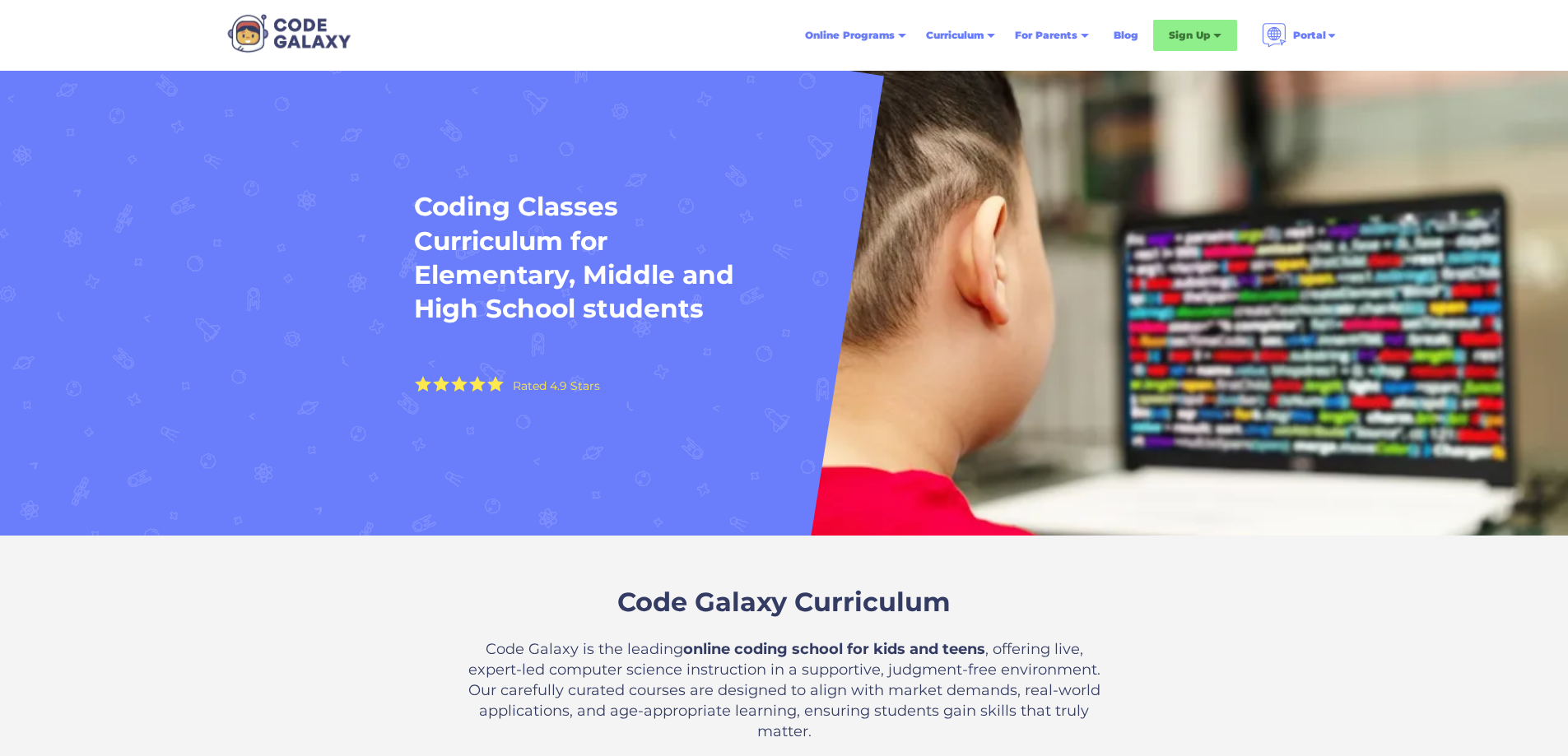
scroll to position [2304, 0]
